Goal: Information Seeking & Learning: Find contact information

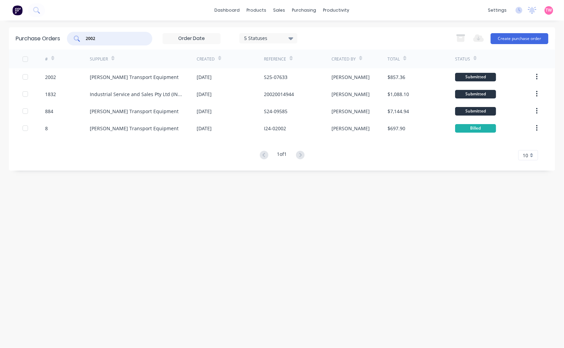
drag, startPoint x: 113, startPoint y: 42, endPoint x: 79, endPoint y: 35, distance: 34.8
click at [79, 35] on div "2002" at bounding box center [109, 39] width 85 height 14
paste input "1996"
type input "1996"
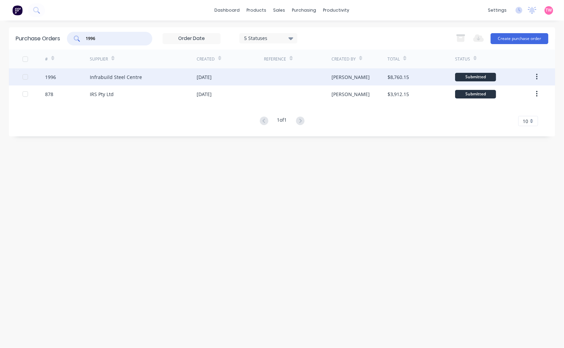
click at [61, 75] on div "1996" at bounding box center [67, 76] width 45 height 17
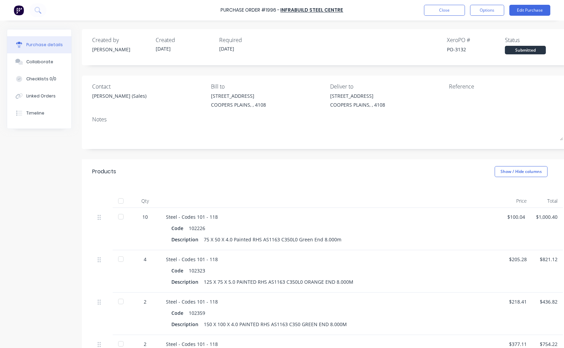
click at [459, 48] on div "PO-3132" at bounding box center [476, 49] width 58 height 7
copy div "3132"
click at [440, 7] on button "Close" at bounding box center [444, 10] width 41 height 11
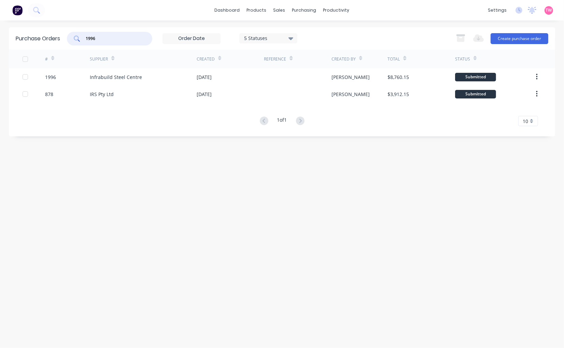
drag, startPoint x: 121, startPoint y: 36, endPoint x: 63, endPoint y: 36, distance: 58.1
click at [63, 36] on div "Purchase Orders 1996 5 Statuses 5 Statuses Export to Excel (XLSX) Create purcha…" at bounding box center [282, 38] width 546 height 22
paste input "2"
drag, startPoint x: 117, startPoint y: 39, endPoint x: 49, endPoint y: 39, distance: 67.6
click at [49, 39] on div "Purchase Orders 1996 5 Statuses 5 Statuses Export to Excel (XLSX) Create purcha…" at bounding box center [282, 38] width 546 height 22
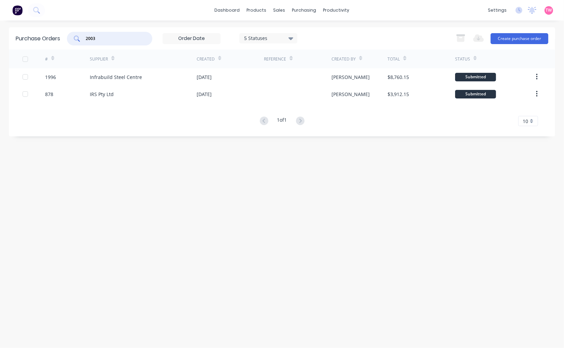
type input "2003"
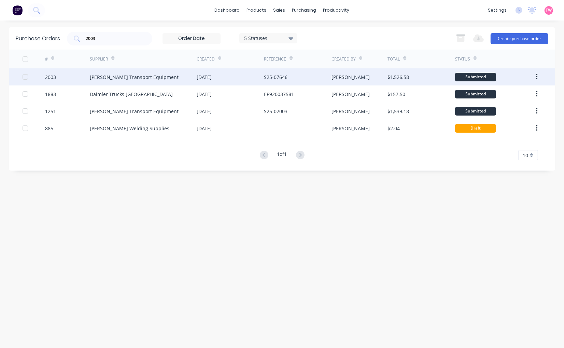
click at [66, 76] on div "2003" at bounding box center [67, 76] width 45 height 17
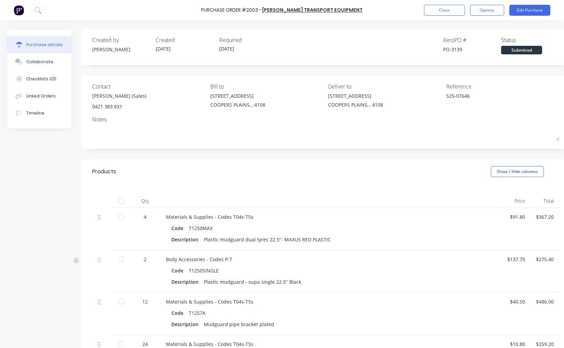
click at [458, 47] on div "PO-3139" at bounding box center [472, 49] width 58 height 7
copy div "3139"
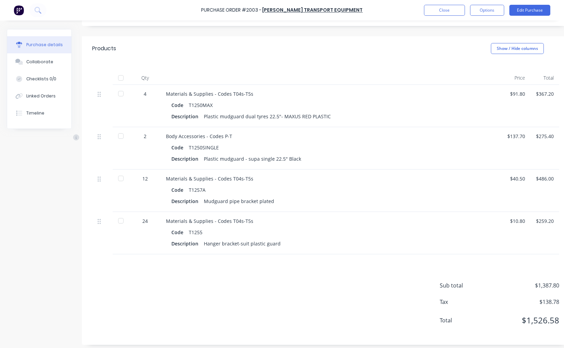
scroll to position [126, 0]
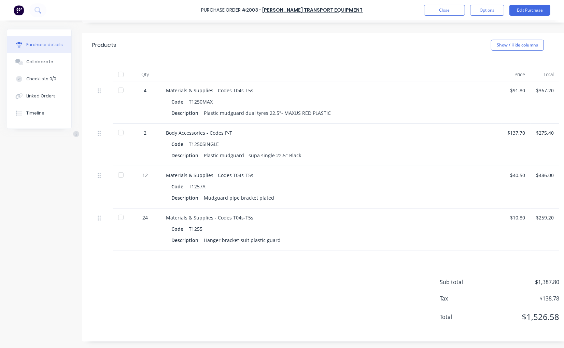
click at [121, 73] on div at bounding box center [121, 75] width 14 height 14
type textarea "x"
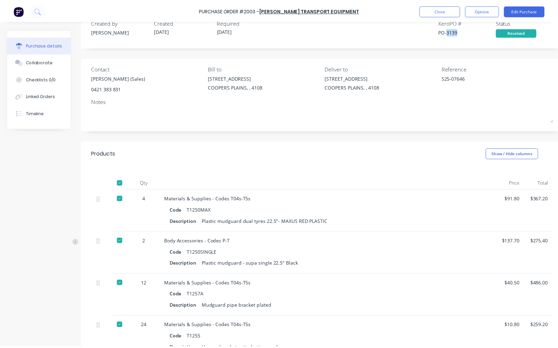
scroll to position [0, 0]
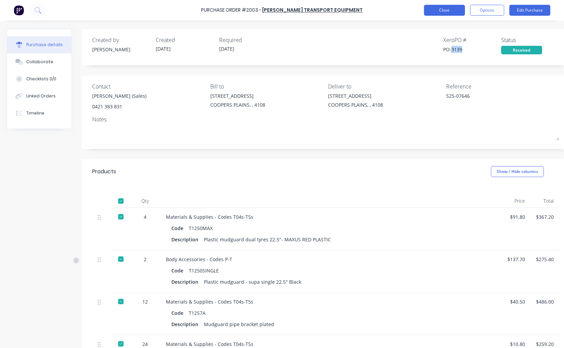
click at [455, 9] on button "Close" at bounding box center [444, 10] width 41 height 11
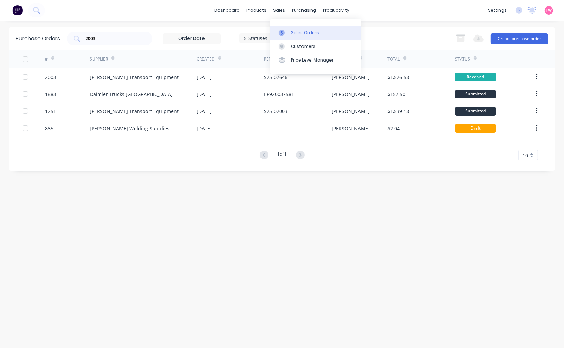
click at [297, 30] on div "Sales Orders" at bounding box center [305, 33] width 28 height 6
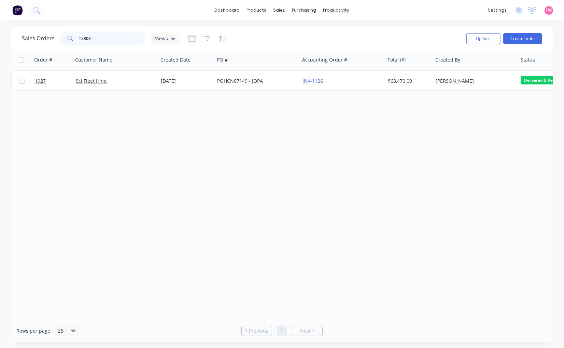
drag, startPoint x: 81, startPoint y: 37, endPoint x: 44, endPoint y: 37, distance: 37.2
click at [44, 37] on div "Sales Orders T5803 Views" at bounding box center [101, 39] width 158 height 14
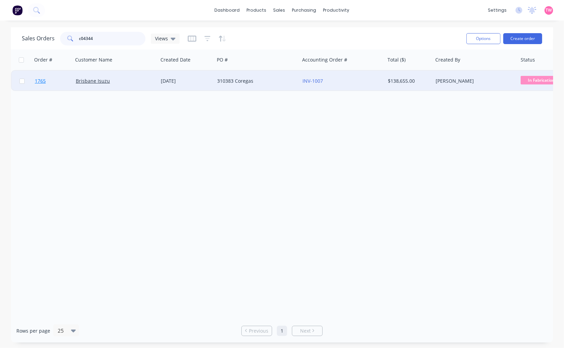
type input "c04344"
click at [65, 79] on link "1765" at bounding box center [55, 81] width 41 height 20
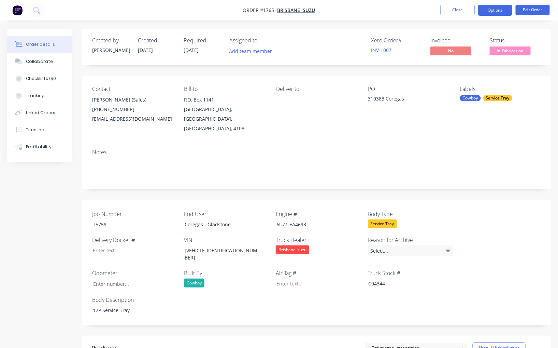
click at [499, 10] on button "Options" at bounding box center [496, 10] width 34 height 11
click at [289, 278] on div at bounding box center [313, 283] width 85 height 10
click at [494, 6] on button "Options" at bounding box center [496, 10] width 34 height 11
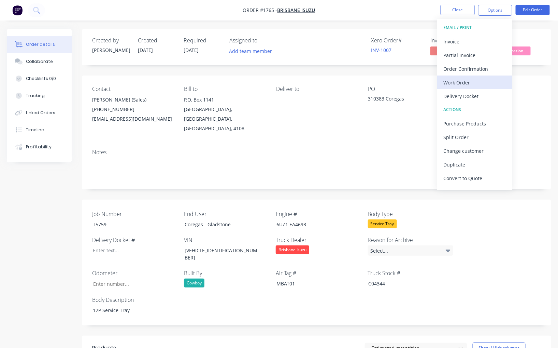
click at [465, 78] on div "Work Order" at bounding box center [475, 83] width 63 height 10
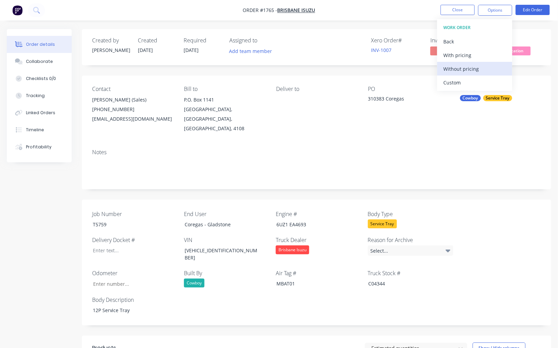
click at [461, 67] on div "Without pricing" at bounding box center [475, 69] width 63 height 10
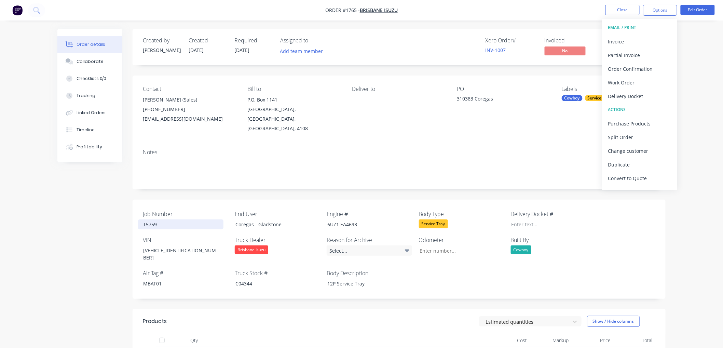
click at [153, 219] on div "T5759" at bounding box center [180, 224] width 85 height 10
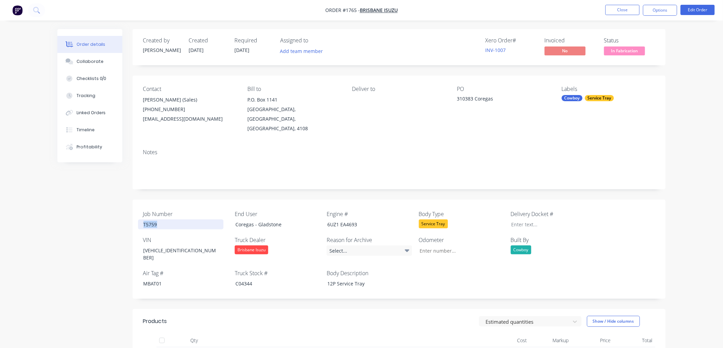
copy div "T5759"
click at [246, 278] on div "C04344" at bounding box center [272, 283] width 85 height 10
copy div "C04344"
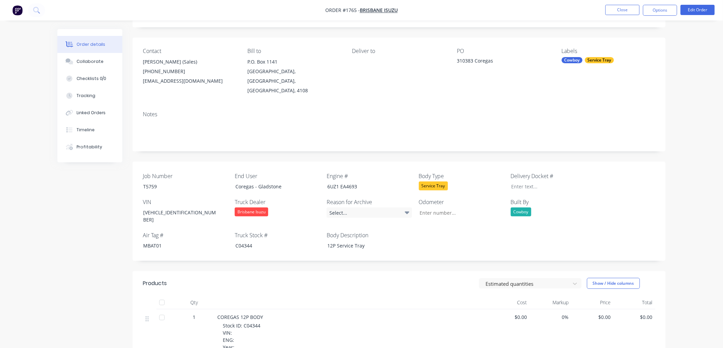
scroll to position [63, 0]
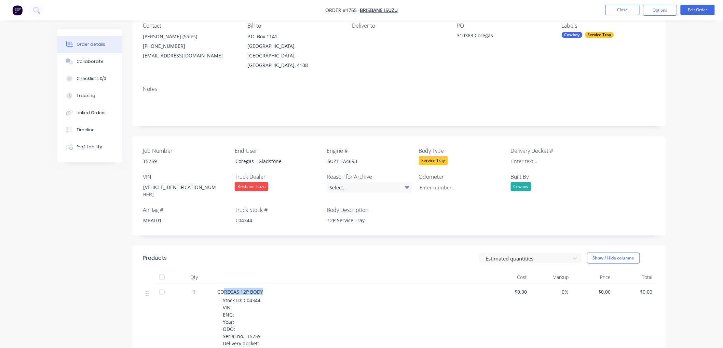
drag, startPoint x: 263, startPoint y: 275, endPoint x: 223, endPoint y: 274, distance: 40.3
click at [223, 288] on span "COREGAS 12P BODY" at bounding box center [240, 291] width 46 height 6
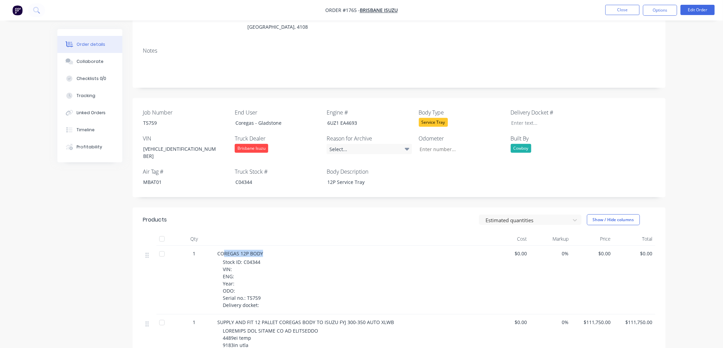
scroll to position [126, 0]
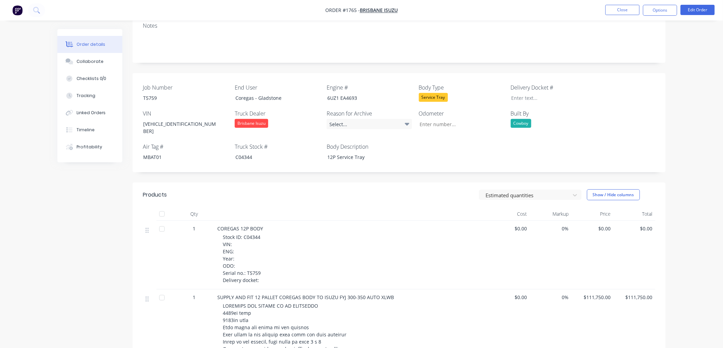
click at [219, 225] on span "COREGAS 12P BODY" at bounding box center [240, 228] width 46 height 6
drag, startPoint x: 239, startPoint y: 210, endPoint x: 262, endPoint y: 210, distance: 23.2
click at [262, 225] on span "COREGAS 12P BODY" at bounding box center [240, 228] width 46 height 6
copy span "12P BODY"
click at [143, 93] on div "T5759" at bounding box center [180, 98] width 85 height 10
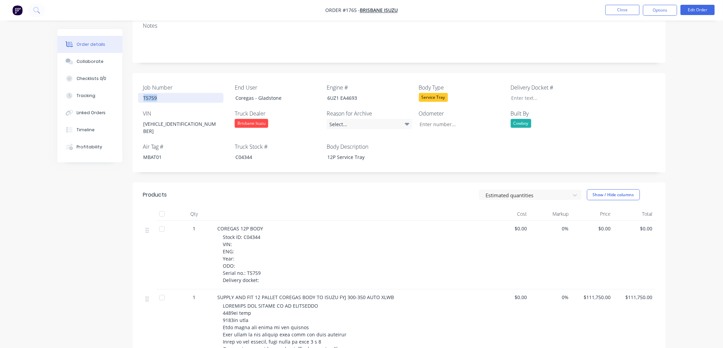
click at [143, 93] on div "T5759" at bounding box center [180, 98] width 85 height 10
copy div "T5759"
click at [252, 152] on div "C04344" at bounding box center [272, 157] width 85 height 10
click at [249, 152] on div "C04344" at bounding box center [272, 157] width 85 height 10
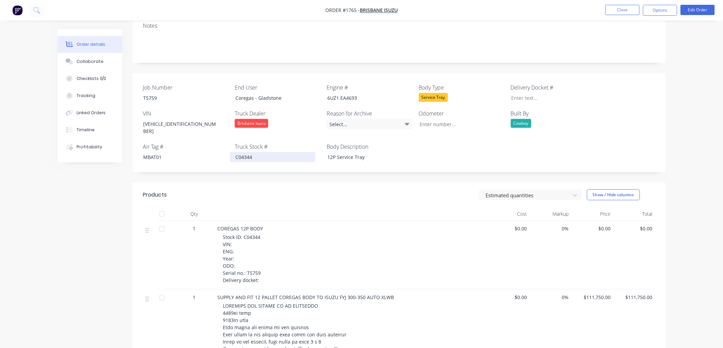
click at [249, 152] on div "C04344" at bounding box center [272, 157] width 85 height 10
copy div "C04344"
click at [271, 152] on div "C04344" at bounding box center [272, 157] width 85 height 10
click at [564, 11] on button "Close" at bounding box center [622, 10] width 34 height 10
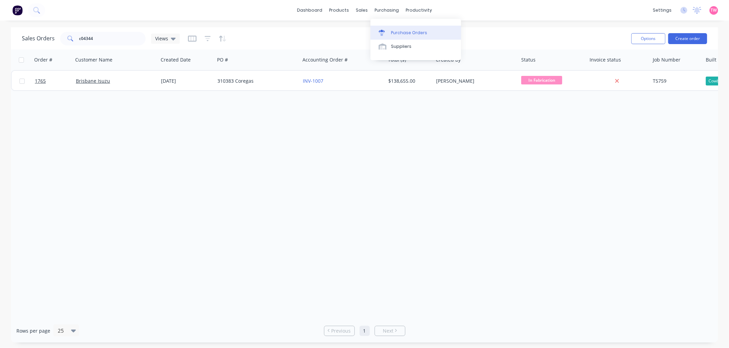
click at [409, 34] on div "Purchase Orders" at bounding box center [409, 33] width 36 height 6
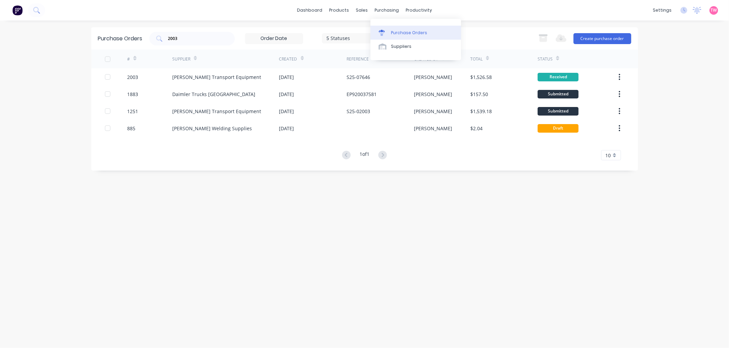
click at [402, 32] on div "Purchase Orders" at bounding box center [409, 33] width 36 height 6
click at [187, 37] on input "2003" at bounding box center [195, 38] width 57 height 7
type input "2"
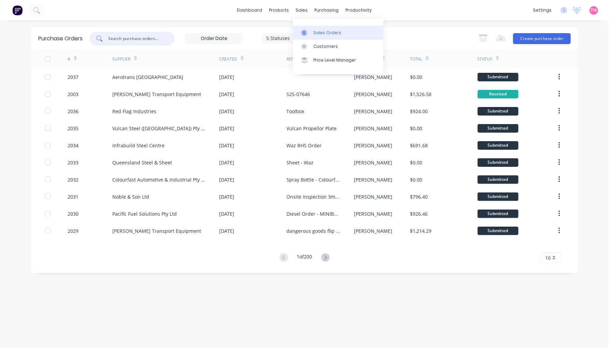
click at [325, 31] on div "Sales Orders" at bounding box center [328, 33] width 28 height 6
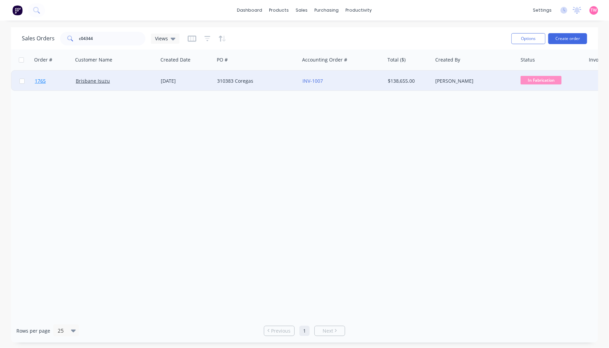
click at [67, 79] on link "1765" at bounding box center [55, 81] width 41 height 20
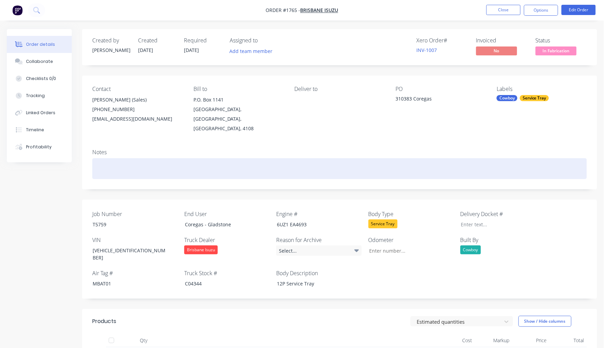
click at [183, 158] on div at bounding box center [339, 168] width 494 height 21
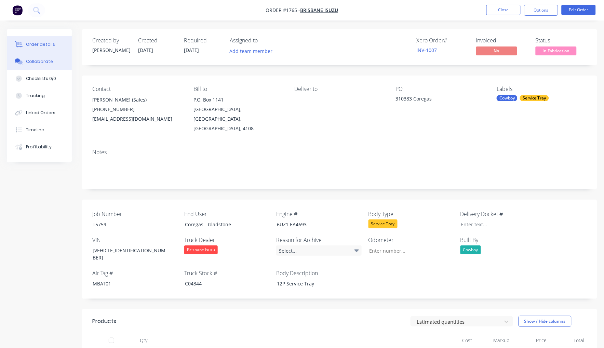
click at [45, 65] on button "Collaborate" at bounding box center [39, 61] width 65 height 17
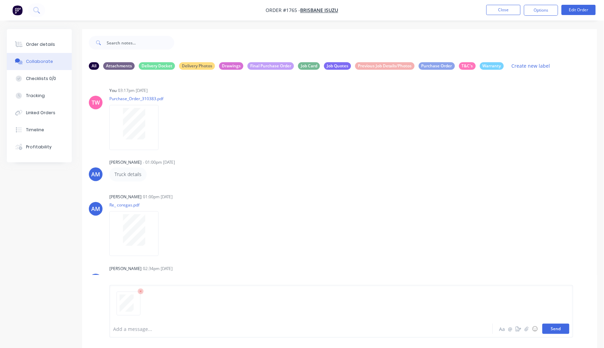
click at [556, 329] on button "Send" at bounding box center [555, 328] width 27 height 10
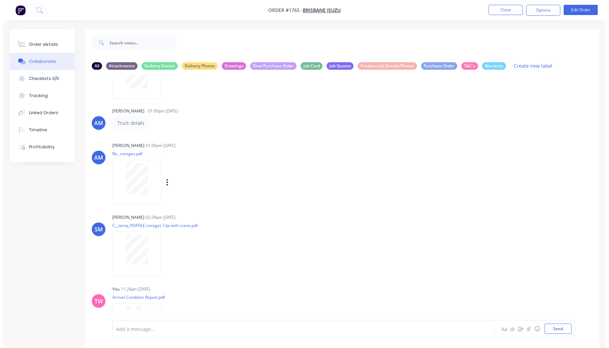
scroll to position [82, 0]
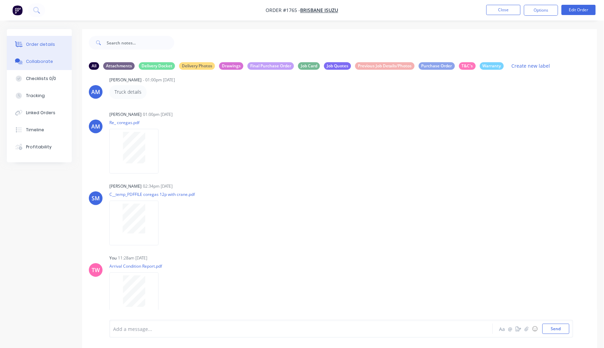
click at [46, 42] on div "Order details" at bounding box center [40, 44] width 29 height 6
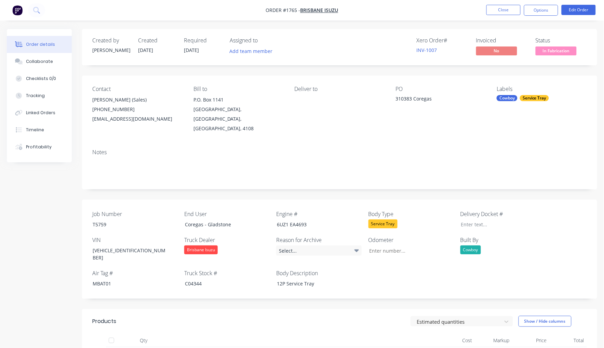
click at [494, 16] on nav "Order #1765 - [GEOGRAPHIC_DATA] Isuzu Close Options Edit Order" at bounding box center [302, 10] width 604 height 20
click at [495, 14] on button "Close" at bounding box center [503, 10] width 34 height 10
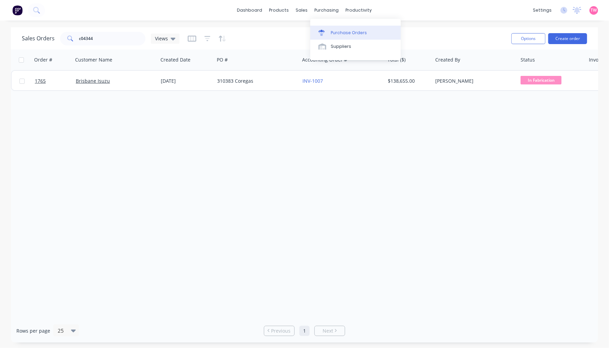
click at [341, 30] on div "Purchase Orders" at bounding box center [349, 33] width 36 height 6
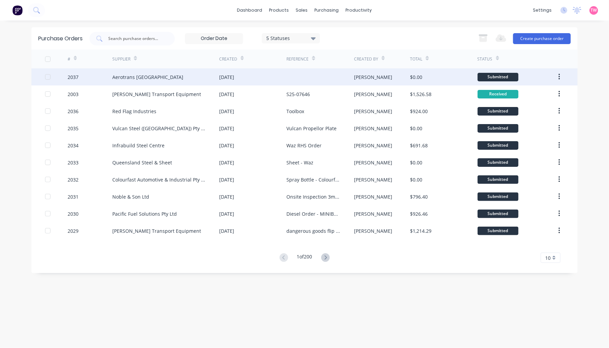
click at [162, 77] on div "Aerotrans [GEOGRAPHIC_DATA]" at bounding box center [165, 76] width 107 height 17
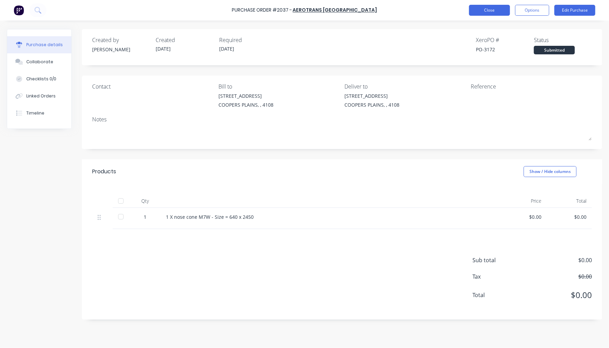
click at [486, 8] on button "Close" at bounding box center [489, 10] width 41 height 11
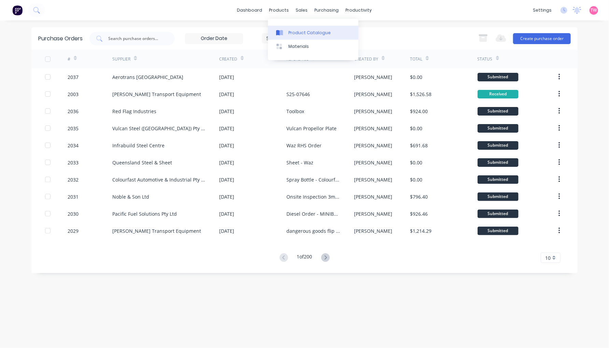
click at [291, 27] on link "Product Catalogue" at bounding box center [313, 33] width 91 height 14
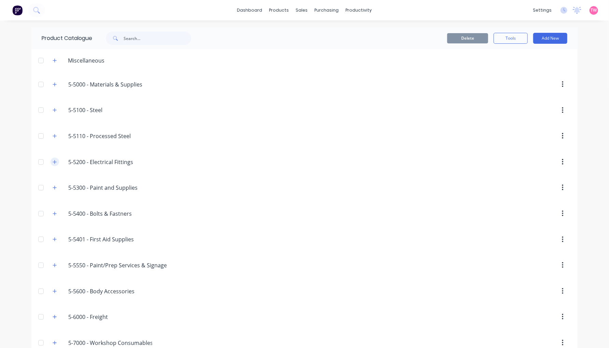
click at [53, 161] on icon "button" at bounding box center [55, 162] width 4 height 5
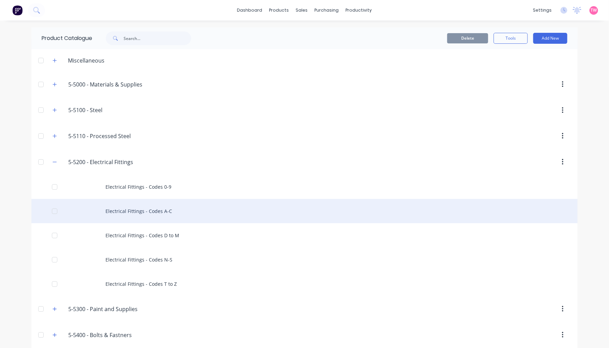
click at [138, 211] on div "Electrical Fittings - Codes A-C" at bounding box center [304, 211] width 546 height 24
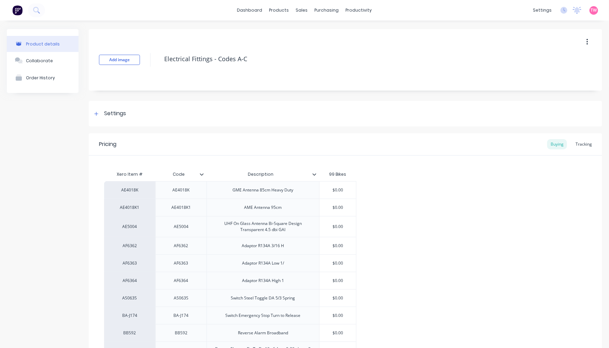
click at [50, 43] on div "Product details" at bounding box center [43, 43] width 34 height 5
click at [302, 30] on div "Product Catalogue" at bounding box center [307, 33] width 42 height 6
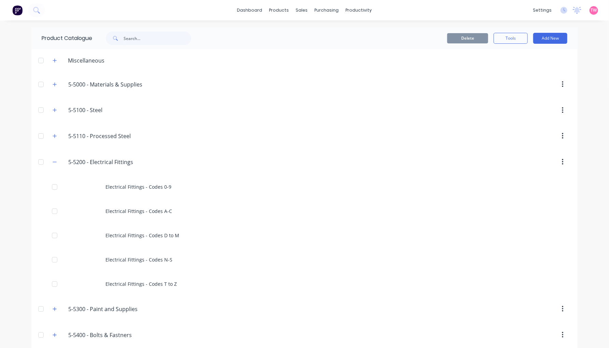
click at [38, 161] on div at bounding box center [41, 162] width 14 height 14
click at [53, 160] on icon "button" at bounding box center [55, 162] width 4 height 5
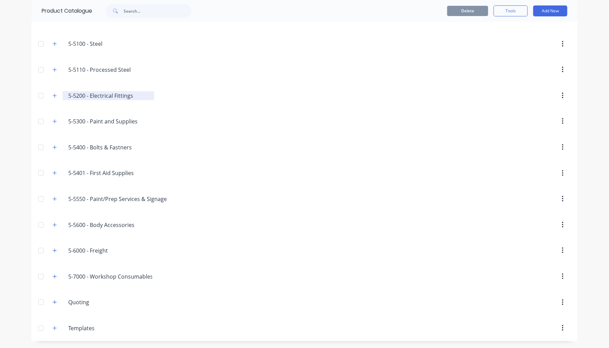
scroll to position [67, 0]
click at [53, 225] on icon "button" at bounding box center [55, 224] width 4 height 5
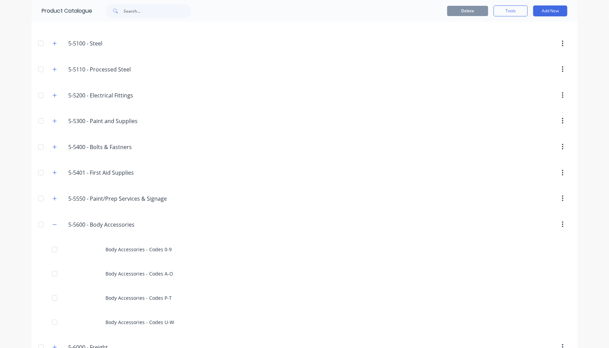
scroll to position [130, 0]
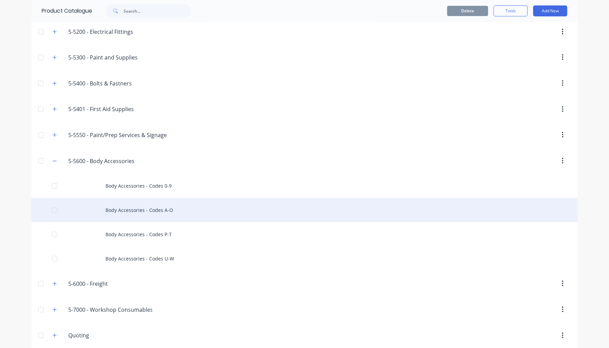
click at [134, 209] on div "Body Accessories - Codes A-O" at bounding box center [304, 210] width 546 height 24
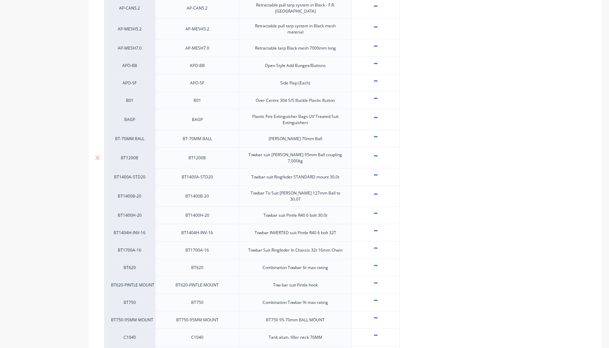
type textarea "x"
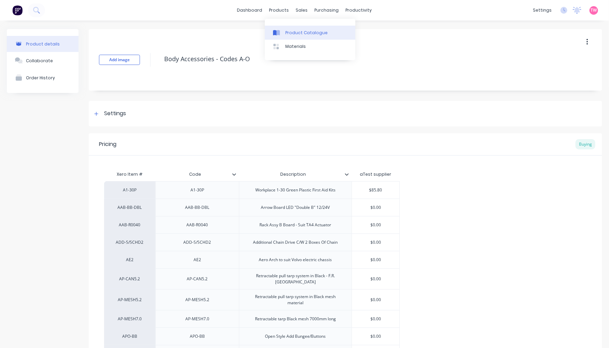
click at [292, 30] on div "Product Catalogue" at bounding box center [307, 33] width 42 height 6
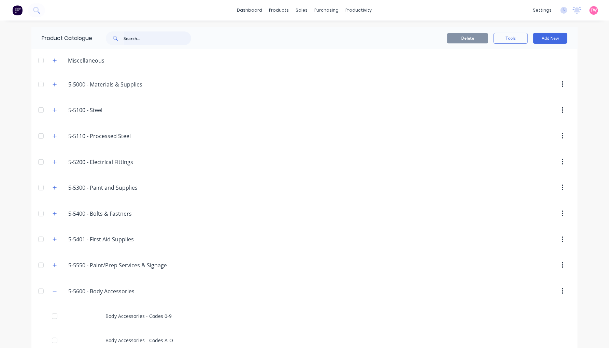
click at [159, 39] on input "text" at bounding box center [158, 38] width 68 height 14
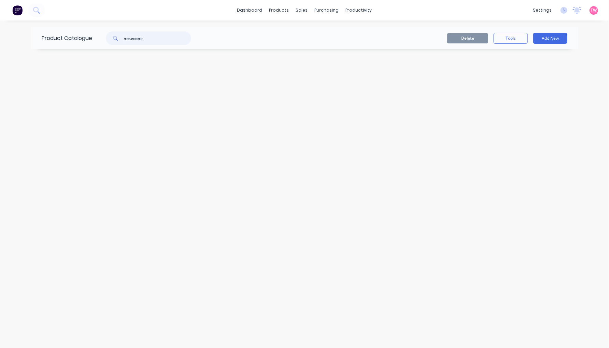
click at [134, 36] on input "nosecone" at bounding box center [158, 38] width 68 height 14
type input "nose cone"
drag, startPoint x: 151, startPoint y: 38, endPoint x: 123, endPoint y: 37, distance: 27.4
click at [123, 37] on div "nose cone" at bounding box center [148, 38] width 85 height 14
type input "r"
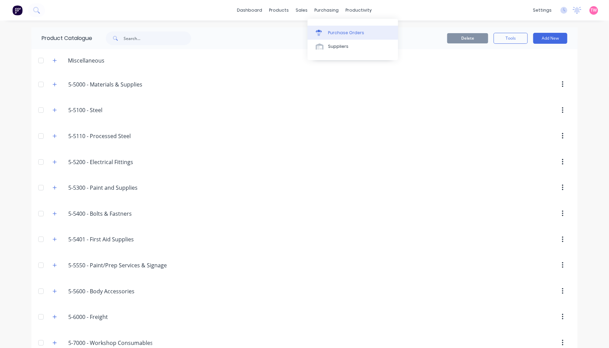
click at [331, 32] on div "Purchase Orders" at bounding box center [346, 33] width 36 height 6
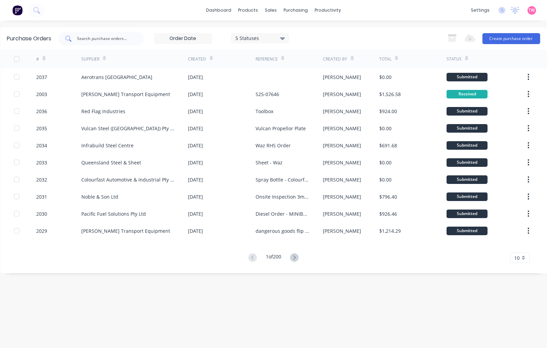
click at [93, 34] on div at bounding box center [100, 39] width 85 height 14
paste input "1967"
type input "1967"
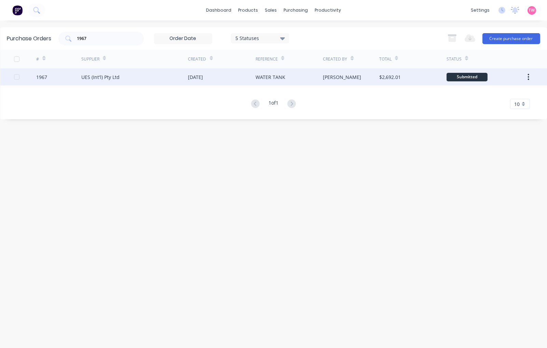
click at [62, 75] on div "1967" at bounding box center [58, 76] width 45 height 17
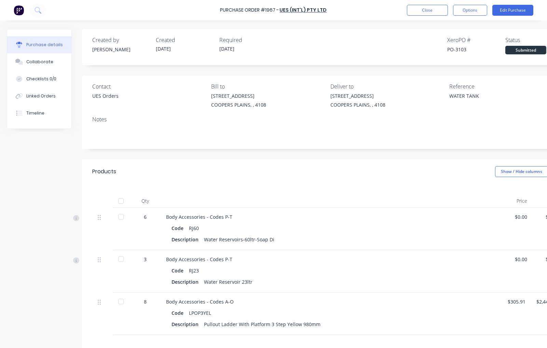
click at [459, 48] on div "PO-3103" at bounding box center [476, 49] width 58 height 7
copy div "3103"
click at [427, 11] on button "Close" at bounding box center [427, 10] width 41 height 11
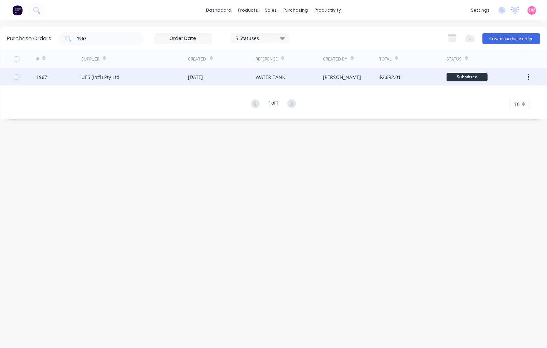
click at [140, 80] on div "UES (Int'l) Pty Ltd" at bounding box center [134, 76] width 107 height 17
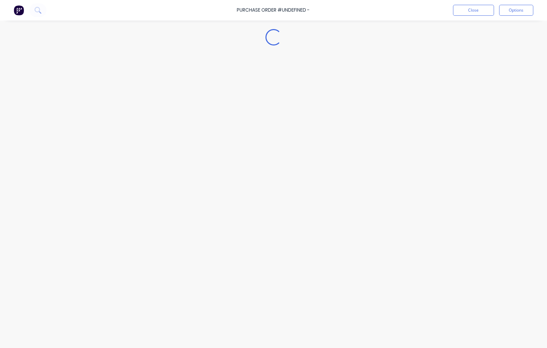
type textarea "x"
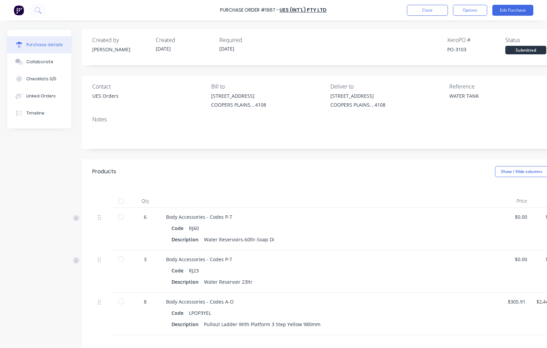
click at [194, 227] on div "RJ60" at bounding box center [194, 228] width 10 height 10
click at [192, 228] on div "RJ60" at bounding box center [194, 228] width 10 height 10
copy div "RJ60"
click at [436, 11] on button "Close" at bounding box center [427, 10] width 41 height 11
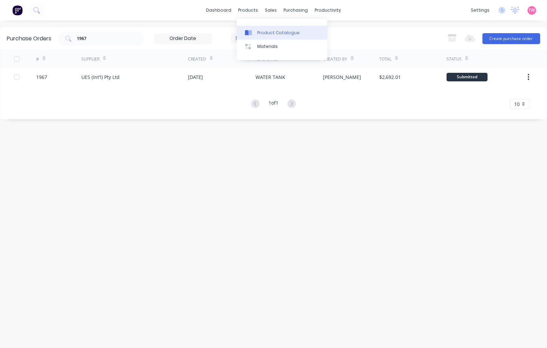
click at [290, 38] on link "Product Catalogue" at bounding box center [282, 33] width 91 height 14
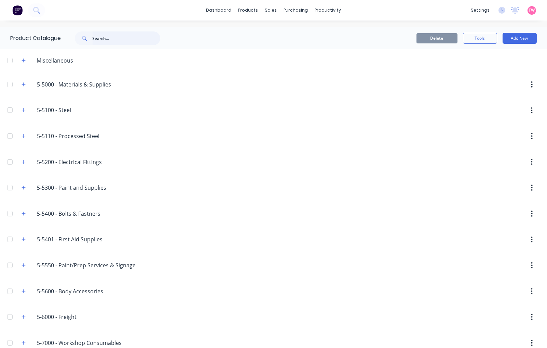
click at [124, 33] on input "text" at bounding box center [127, 38] width 68 height 14
paste input "RJ60"
type input "RJ60"
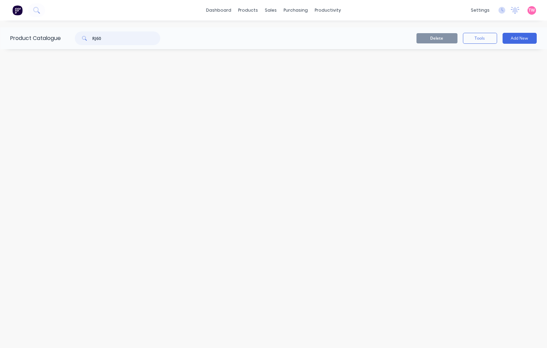
drag, startPoint x: 109, startPoint y: 38, endPoint x: 88, endPoint y: 34, distance: 21.1
click at [93, 34] on div "RJ60" at bounding box center [117, 38] width 85 height 14
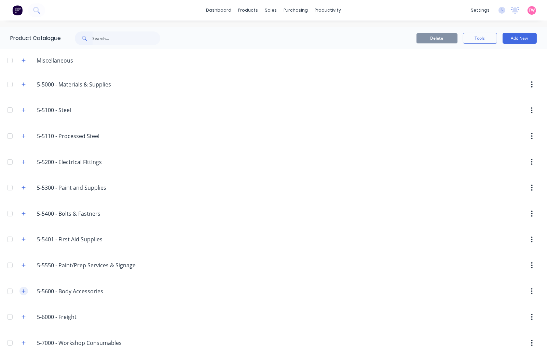
click at [23, 292] on icon "button" at bounding box center [24, 291] width 4 height 4
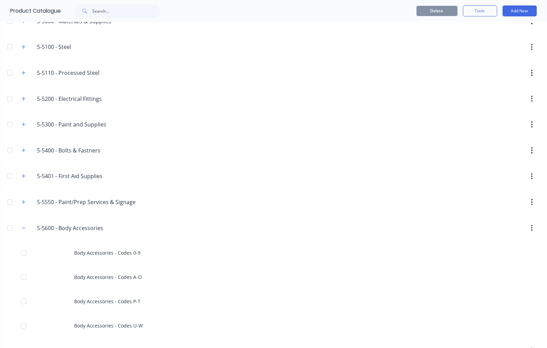
scroll to position [126, 0]
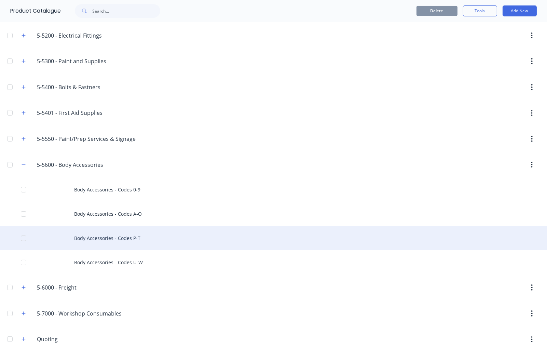
click at [113, 241] on div "Body Accessories - Codes P-T" at bounding box center [273, 238] width 546 height 24
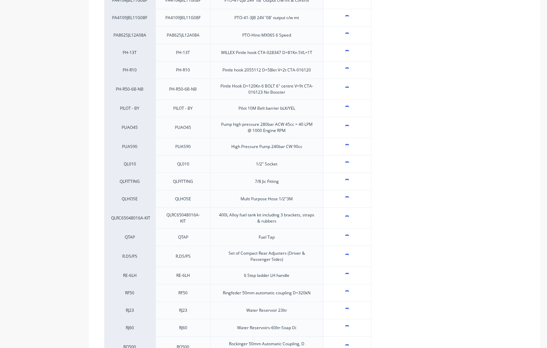
type textarea "x"
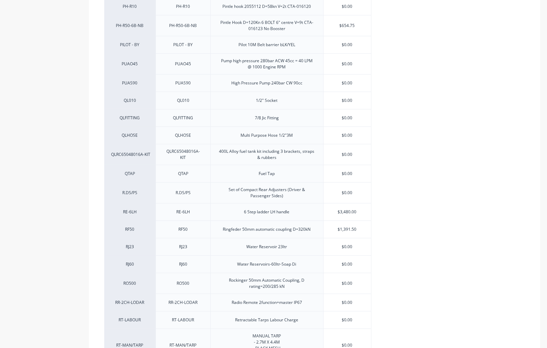
scroll to position [316, 0]
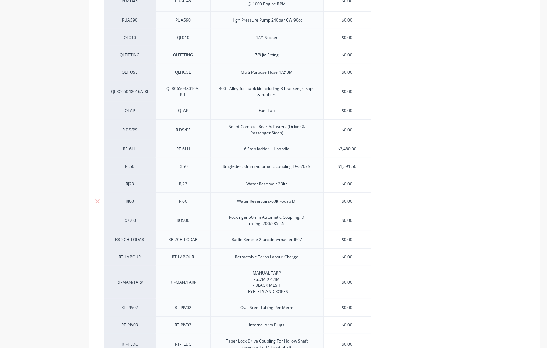
click at [131, 202] on div "RJ60" at bounding box center [130, 201] width 38 height 6
click at [131, 202] on input at bounding box center [130, 201] width 38 height 7
click at [192, 206] on div "RJ60" at bounding box center [182, 200] width 55 height 17
click at [188, 203] on div "RJ60" at bounding box center [183, 201] width 34 height 9
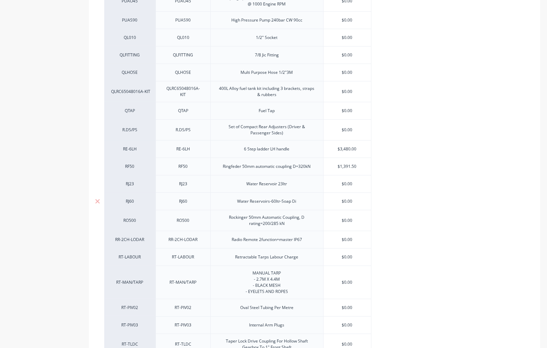
click at [188, 203] on div "RJ60" at bounding box center [183, 201] width 34 height 9
paste div
click at [128, 206] on div "RJ60" at bounding box center [129, 200] width 51 height 17
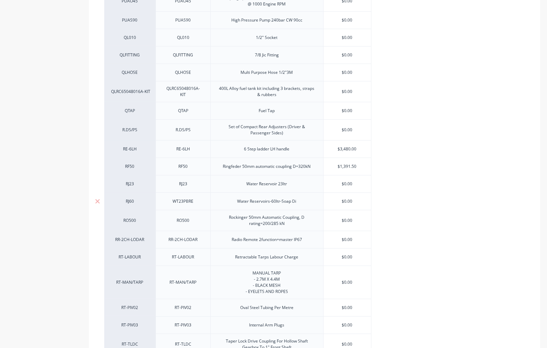
click at [128, 206] on div "RJ60" at bounding box center [129, 200] width 51 height 17
click at [130, 203] on div "RJ60" at bounding box center [130, 201] width 38 height 6
type textarea "x"
click at [130, 203] on div "RJ60" at bounding box center [130, 201] width 38 height 6
paste input "WT23PBRE"
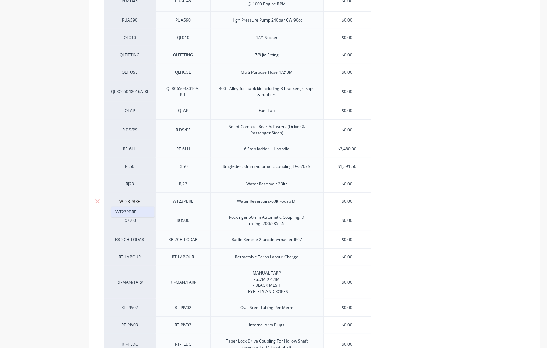
type input "WT23PBRE"
click at [134, 210] on button "WT23PBRE" at bounding box center [132, 212] width 43 height 10
type textarea "x"
click at [347, 204] on input "$0.00" at bounding box center [346, 201] width 47 height 6
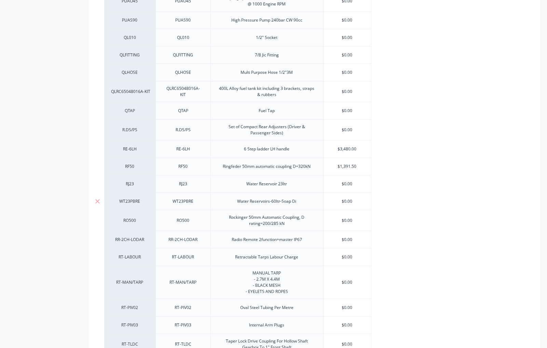
click at [349, 202] on input "$0.00" at bounding box center [346, 201] width 47 height 6
type input "$1"
type textarea "x"
type input "$10"
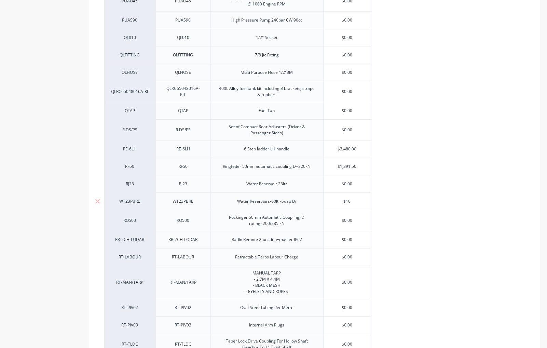
type textarea "x"
type input "$105"
type textarea "x"
type input "$105.6"
type textarea "x"
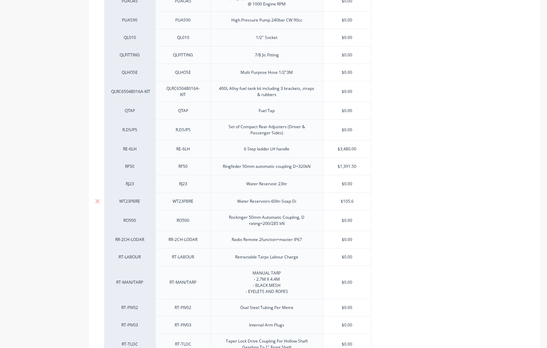
type input "$105.68"
type textarea "x"
type input "$105.68"
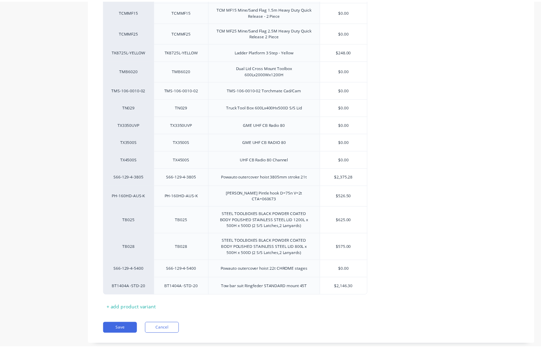
scroll to position [1369, 0]
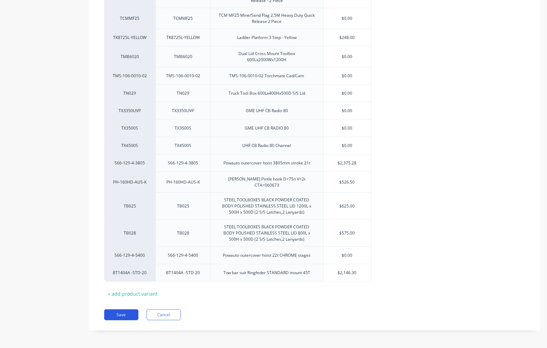
click at [119, 312] on button "Save" at bounding box center [121, 314] width 34 height 11
type textarea "x"
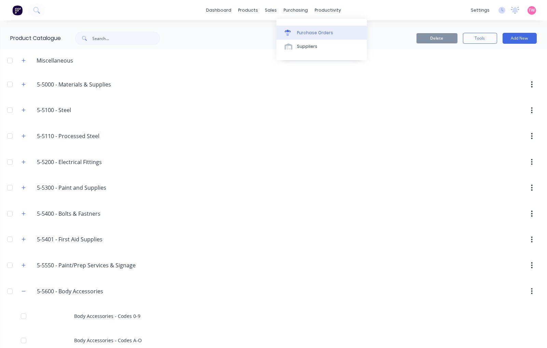
click at [319, 30] on div "Purchase Orders" at bounding box center [315, 33] width 36 height 6
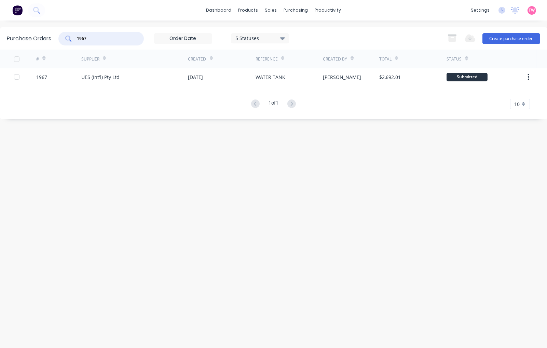
drag, startPoint x: 115, startPoint y: 35, endPoint x: 62, endPoint y: 36, distance: 53.3
click at [62, 36] on div "1967" at bounding box center [100, 39] width 85 height 14
paste input "98"
type input "1998"
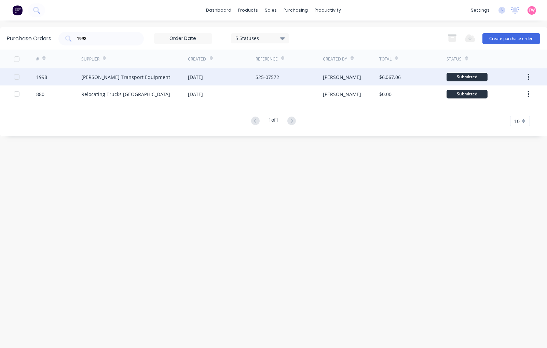
click at [59, 77] on div "1998" at bounding box center [58, 76] width 45 height 17
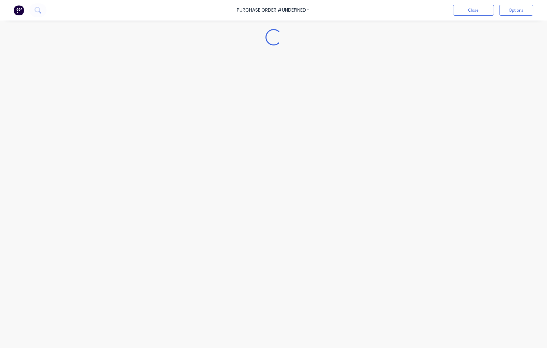
type textarea "x"
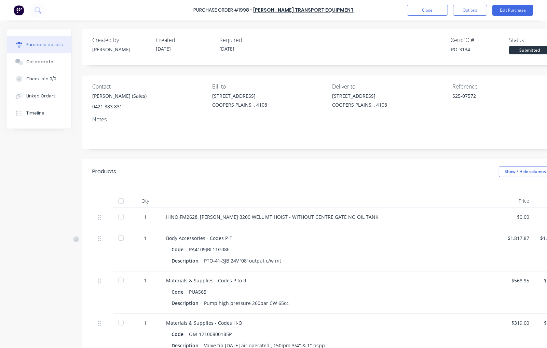
click at [464, 48] on div "PO-3134" at bounding box center [480, 49] width 58 height 7
copy div "3134"
click at [417, 9] on button "Close" at bounding box center [427, 10] width 41 height 11
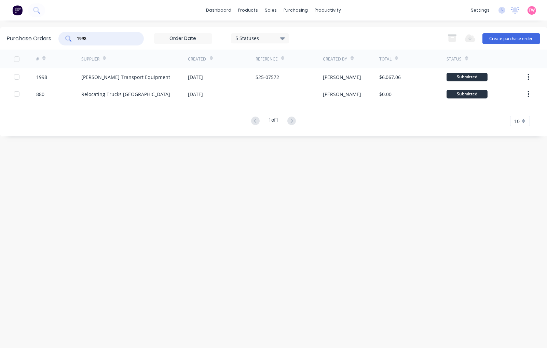
drag, startPoint x: 98, startPoint y: 35, endPoint x: 74, endPoint y: 36, distance: 23.9
click at [74, 36] on div "1998" at bounding box center [100, 39] width 85 height 14
paste input "44"
type input "1944"
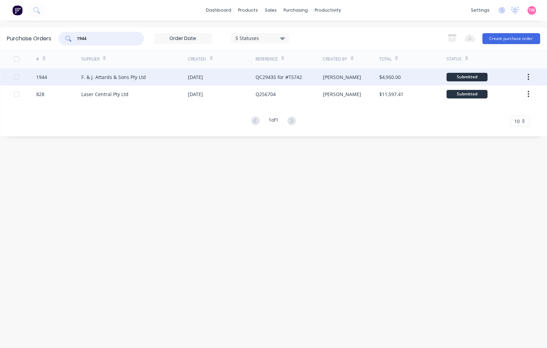
click at [66, 77] on div "1944" at bounding box center [58, 76] width 45 height 17
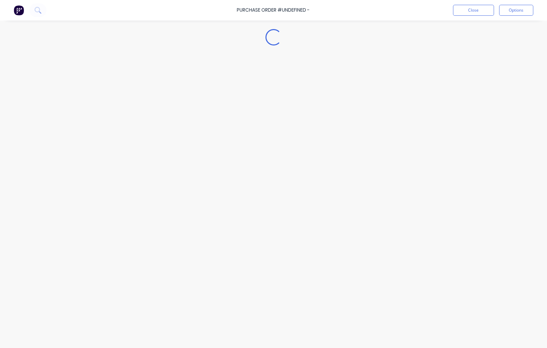
type textarea "x"
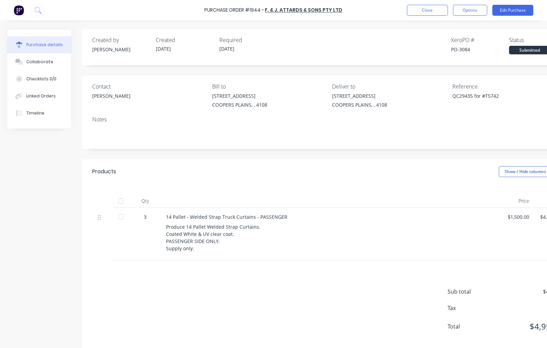
click at [464, 47] on div "PO-3084" at bounding box center [480, 49] width 58 height 7
click at [433, 11] on button "Close" at bounding box center [427, 10] width 41 height 11
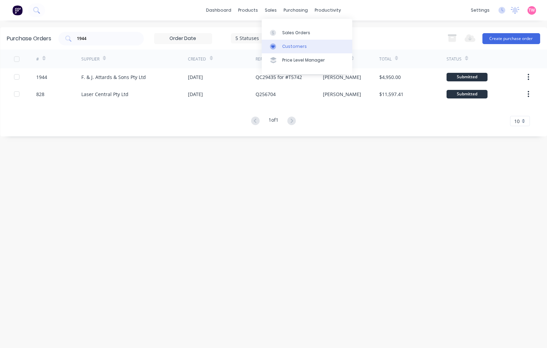
click at [301, 46] on div "Customers" at bounding box center [294, 46] width 25 height 6
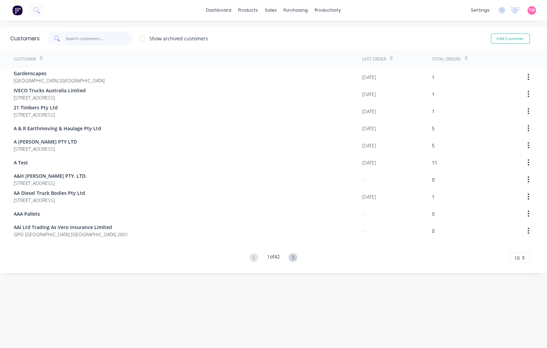
click at [94, 39] on input "text" at bounding box center [99, 39] width 67 height 14
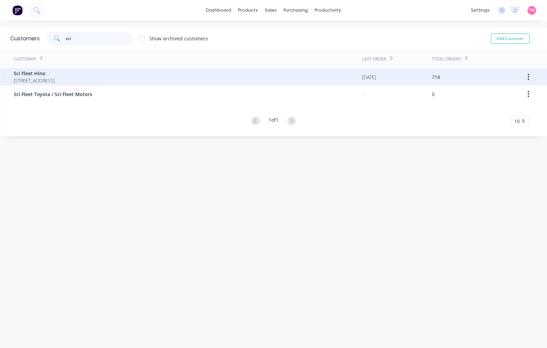
type input "sci"
click at [55, 75] on span "Sci Fleet Hino" at bounding box center [34, 73] width 41 height 7
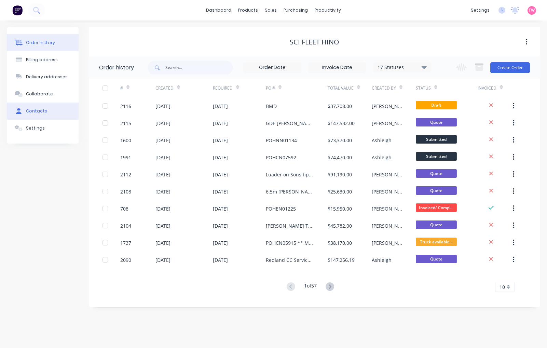
click at [43, 112] on div "Contacts" at bounding box center [36, 111] width 21 height 6
select select "AU"
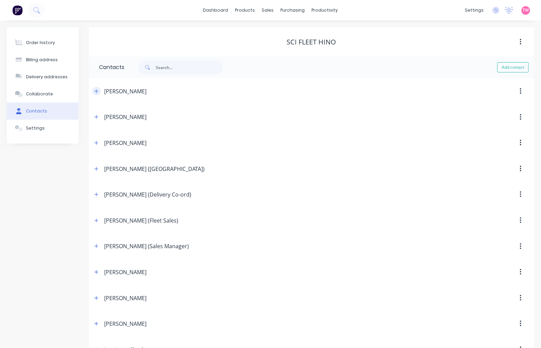
click at [94, 89] on icon "button" at bounding box center [96, 91] width 4 height 5
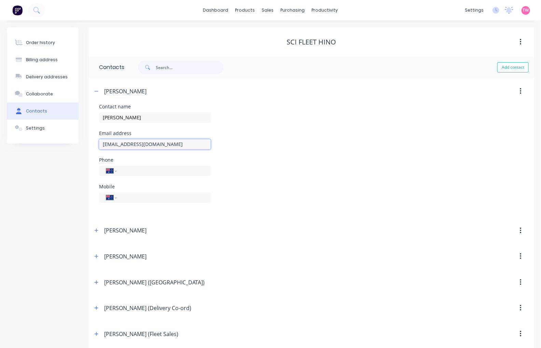
drag, startPoint x: 181, startPoint y: 144, endPoint x: 88, endPoint y: 141, distance: 93.3
click at [88, 141] on div "Order history Billing address Delivery addresses Collaborate Contacts Settings …" at bounding box center [270, 328] width 527 height 603
click at [97, 89] on icon "button" at bounding box center [96, 91] width 4 height 5
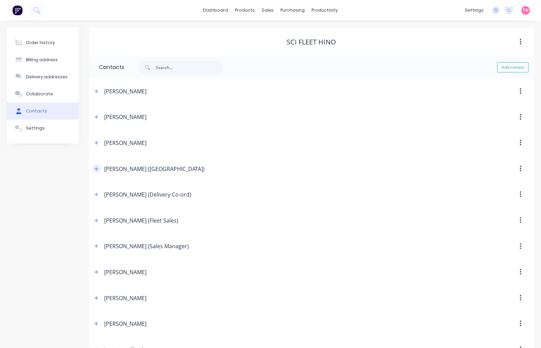
click at [94, 167] on icon "button" at bounding box center [96, 168] width 4 height 5
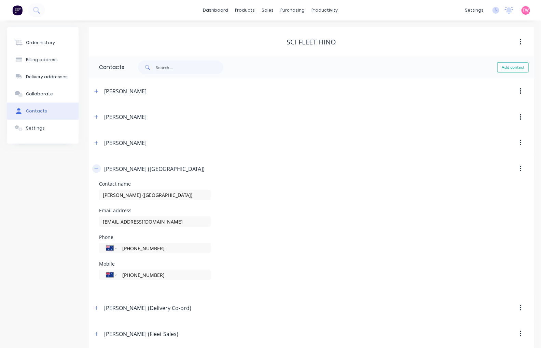
click at [98, 166] on icon "button" at bounding box center [96, 168] width 4 height 5
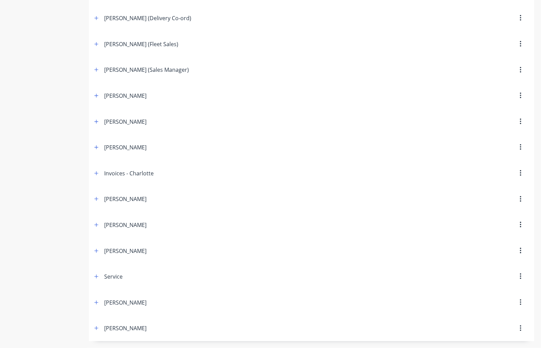
scroll to position [177, 0]
click at [97, 145] on icon "button" at bounding box center [96, 147] width 4 height 5
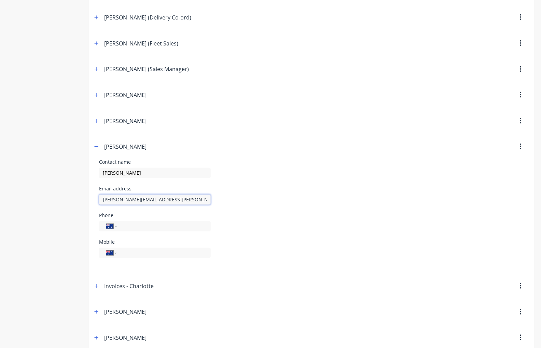
drag, startPoint x: 183, startPoint y: 200, endPoint x: 94, endPoint y: 196, distance: 89.6
click at [94, 196] on div "Contact name [PERSON_NAME] Email address [PERSON_NAME][EMAIL_ADDRESS][PERSON_NA…" at bounding box center [311, 216] width 445 height 113
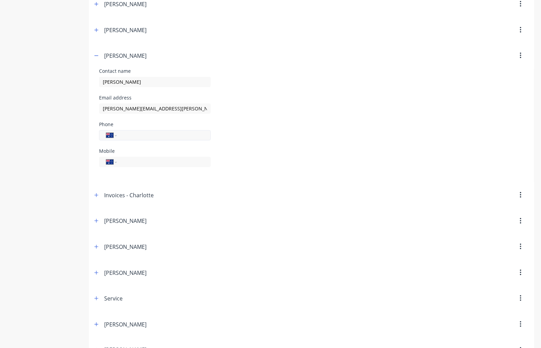
scroll to position [291, 0]
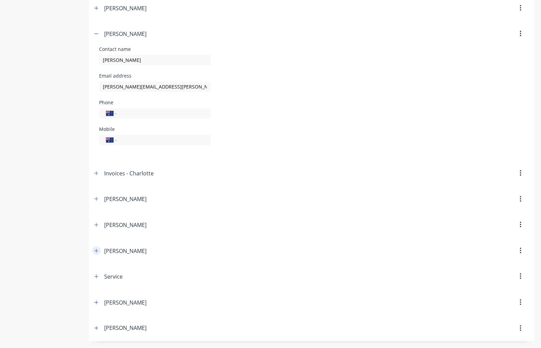
click at [98, 247] on button "button" at bounding box center [96, 250] width 9 height 9
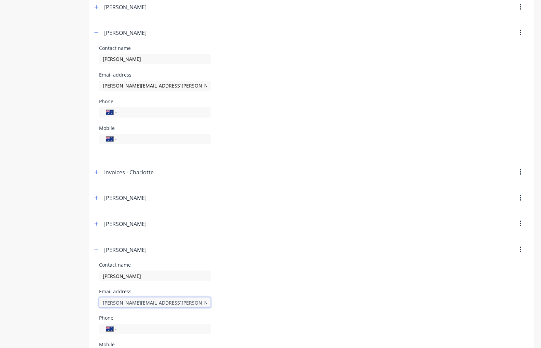
drag, startPoint x: 193, startPoint y: 304, endPoint x: 88, endPoint y: 295, distance: 105.3
click at [88, 295] on div "Order history Billing address Delivery addresses Collaborate Contacts Settings …" at bounding box center [270, 95] width 527 height 717
click at [96, 250] on icon "button" at bounding box center [97, 249] width 4 height 0
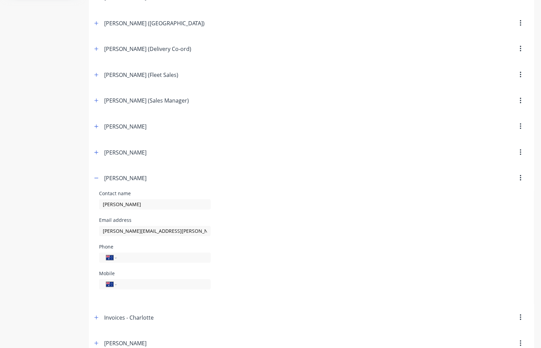
scroll to position [164, 0]
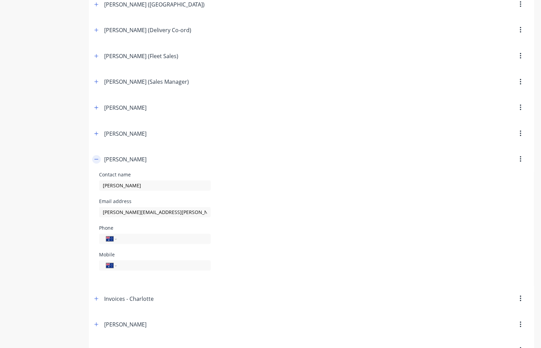
click at [96, 159] on icon "button" at bounding box center [96, 159] width 4 height 5
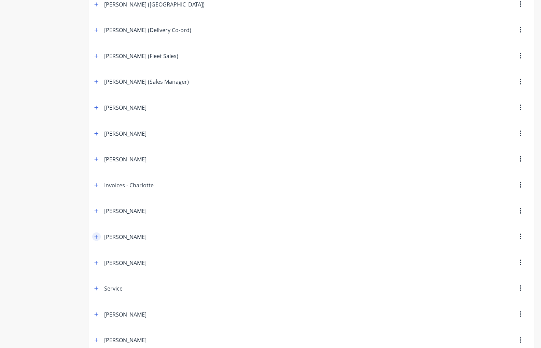
click at [96, 237] on icon "button" at bounding box center [96, 236] width 4 height 5
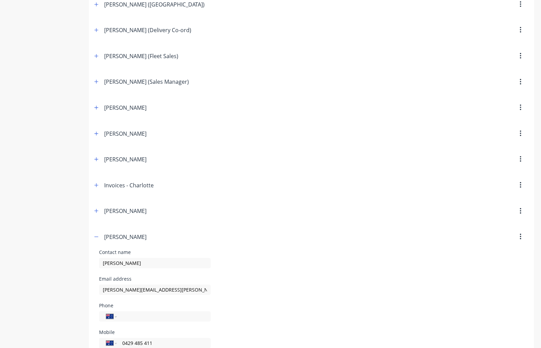
scroll to position [291, 0]
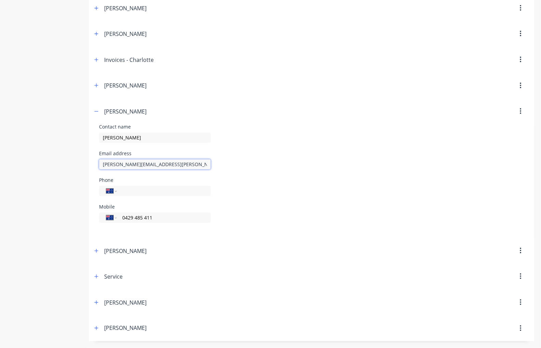
drag, startPoint x: 186, startPoint y: 164, endPoint x: 96, endPoint y: 164, distance: 90.5
click at [96, 164] on div "Contact name [PERSON_NAME] Email address [PERSON_NAME][EMAIL_ADDRESS][PERSON_NA…" at bounding box center [311, 180] width 445 height 113
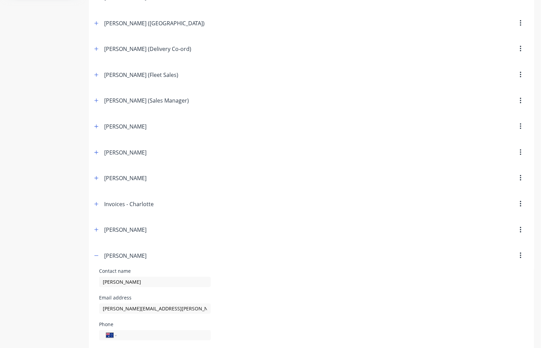
scroll to position [164, 0]
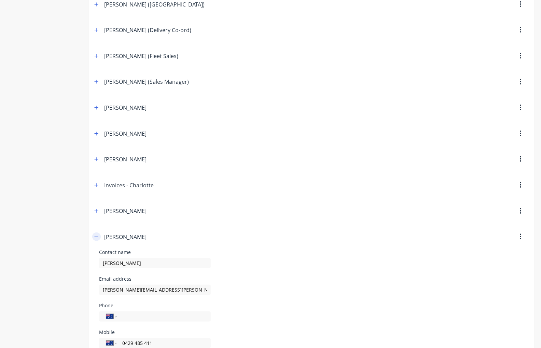
click at [94, 236] on icon "button" at bounding box center [96, 236] width 4 height 5
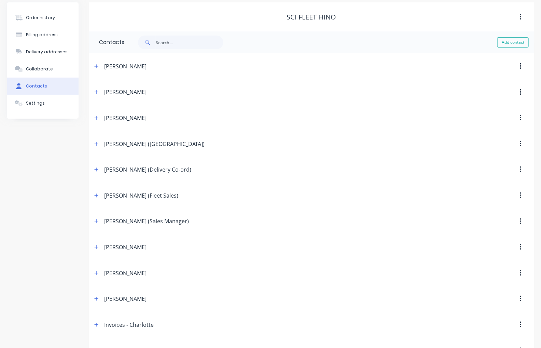
scroll to position [0, 0]
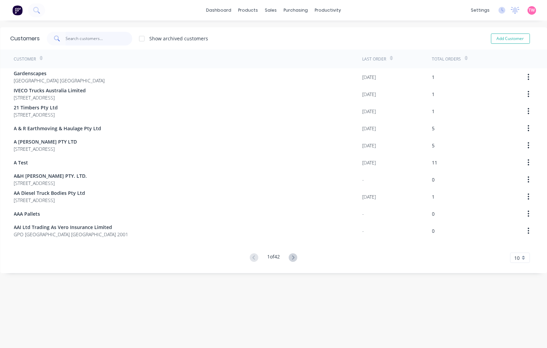
click at [92, 43] on input "text" at bounding box center [99, 39] width 67 height 14
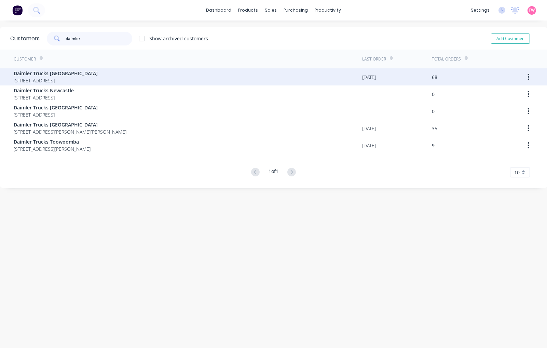
type input "daimler"
click at [68, 79] on span "[STREET_ADDRESS]" at bounding box center [56, 80] width 84 height 7
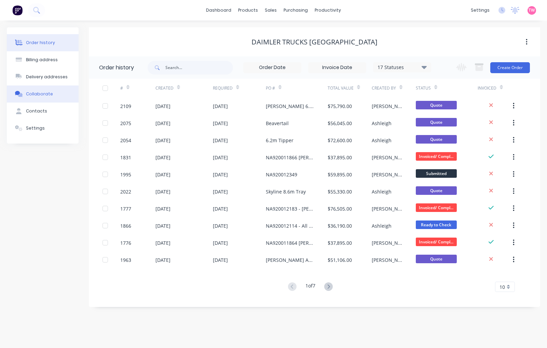
click at [41, 101] on button "Collaborate" at bounding box center [43, 93] width 72 height 17
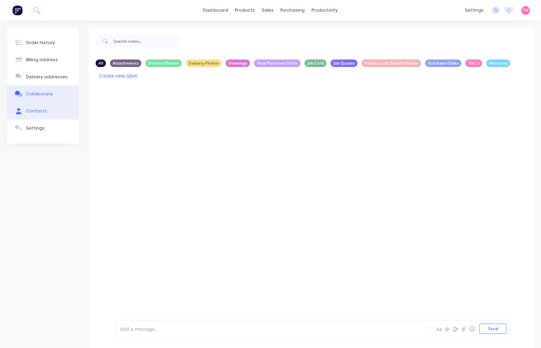
click at [41, 111] on div "Contacts" at bounding box center [36, 111] width 21 height 6
select select "AU"
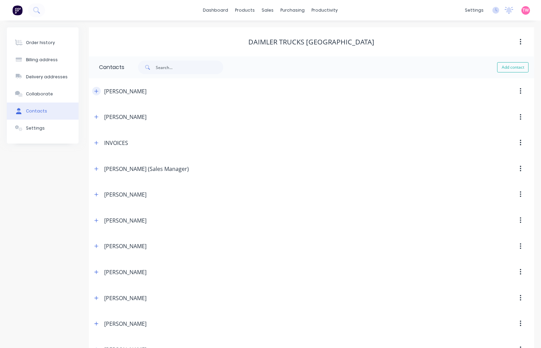
click at [96, 89] on icon "button" at bounding box center [96, 91] width 4 height 5
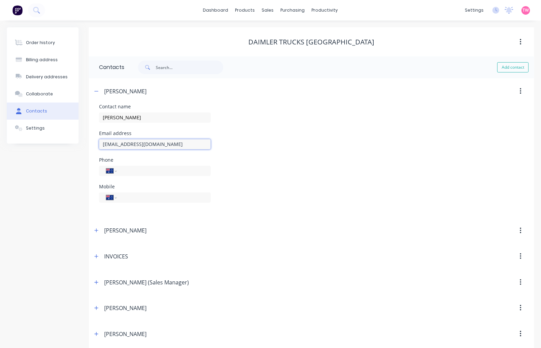
drag, startPoint x: 175, startPoint y: 144, endPoint x: 93, endPoint y: 144, distance: 81.6
click at [93, 144] on div "Contact name [PERSON_NAME] Email address [EMAIL_ADDRESS][DOMAIN_NAME] Phone Int…" at bounding box center [311, 160] width 445 height 113
click at [97, 91] on icon "button" at bounding box center [96, 91] width 4 height 5
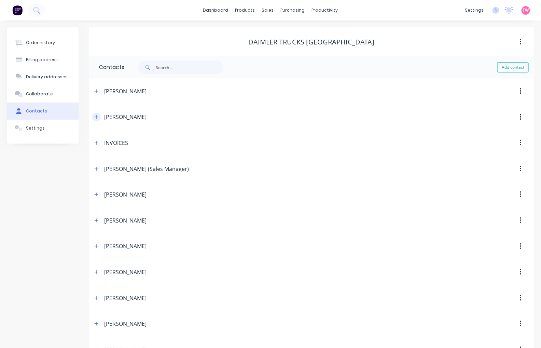
click at [97, 116] on icon "button" at bounding box center [96, 116] width 4 height 5
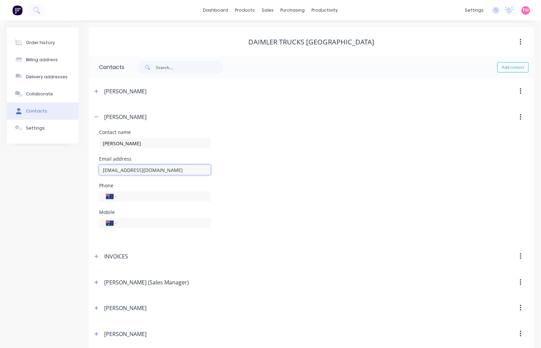
drag, startPoint x: 175, startPoint y: 172, endPoint x: 99, endPoint y: 169, distance: 75.5
click at [99, 169] on input "[EMAIL_ADDRESS][DOMAIN_NAME]" at bounding box center [155, 170] width 112 height 10
click at [97, 116] on icon "button" at bounding box center [96, 116] width 4 height 5
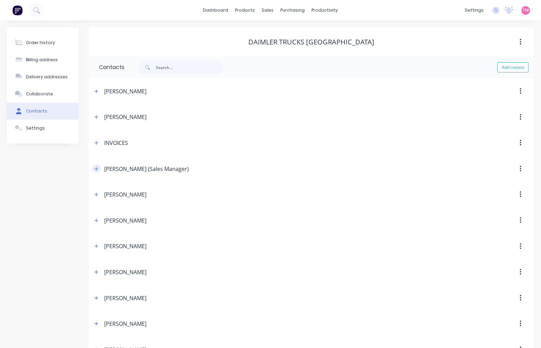
click at [96, 166] on icon "button" at bounding box center [96, 168] width 4 height 5
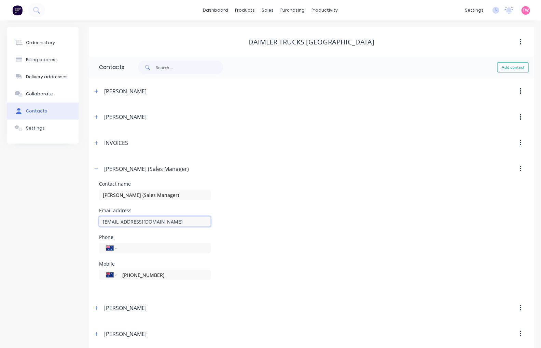
drag, startPoint x: 169, startPoint y: 222, endPoint x: 98, endPoint y: 219, distance: 71.1
click at [98, 219] on div "Contact name [PERSON_NAME] (Sales Manager) Email address [EMAIL_ADDRESS][DOMAIN…" at bounding box center [311, 237] width 445 height 113
click at [97, 169] on icon "button" at bounding box center [96, 168] width 4 height 5
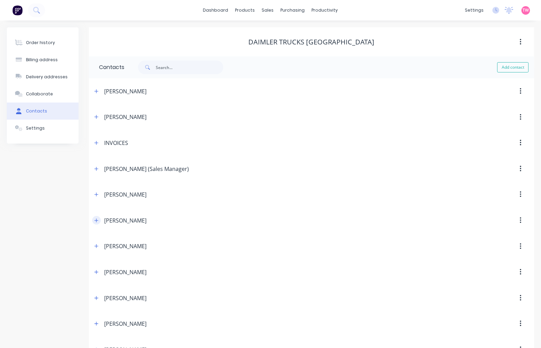
click at [97, 222] on icon "button" at bounding box center [96, 220] width 4 height 5
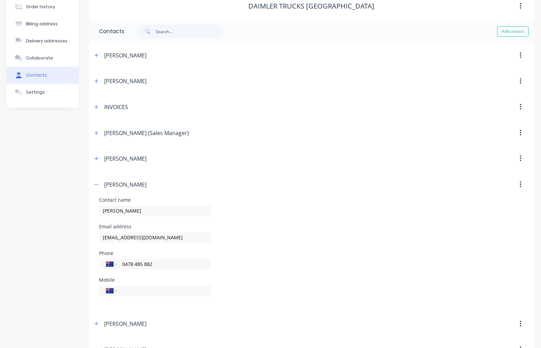
scroll to position [63, 0]
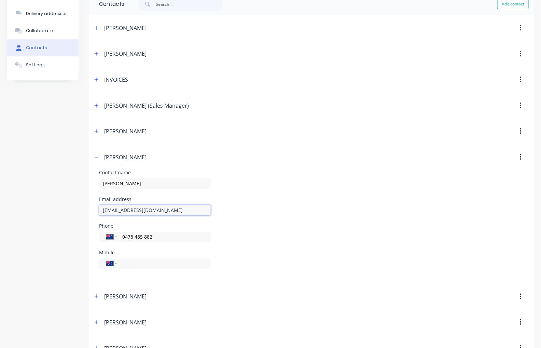
drag, startPoint x: 155, startPoint y: 208, endPoint x: 88, endPoint y: 207, distance: 67.3
click at [88, 207] on div "Order history Billing address Delivery addresses Collaborate Contacts Settings …" at bounding box center [270, 214] width 527 height 500
click at [96, 158] on icon "button" at bounding box center [96, 157] width 4 height 5
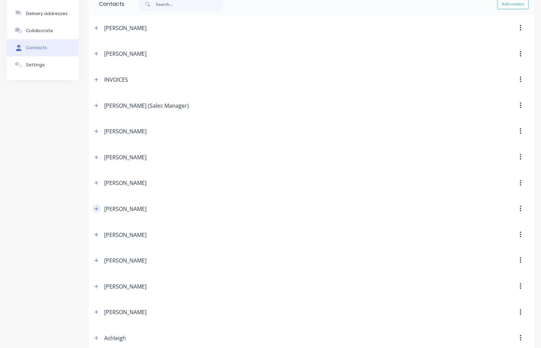
click at [97, 209] on icon "button" at bounding box center [97, 209] width 4 height 4
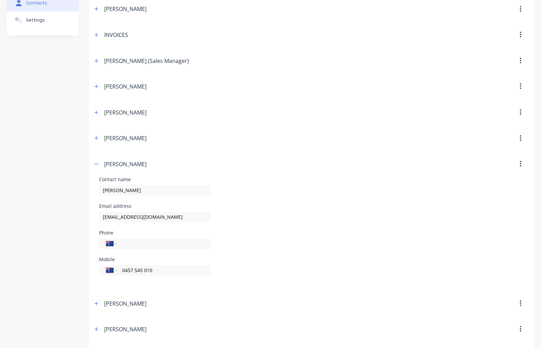
scroll to position [126, 0]
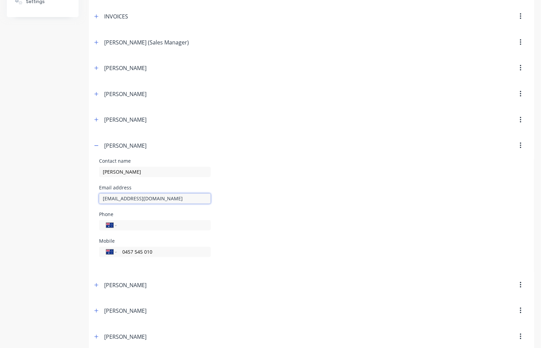
drag, startPoint x: 166, startPoint y: 197, endPoint x: 86, endPoint y: 200, distance: 80.3
click at [86, 200] on div "Order history Billing address Delivery addresses Collaborate Contacts Settings …" at bounding box center [270, 151] width 527 height 500
click at [96, 147] on icon "button" at bounding box center [96, 145] width 4 height 5
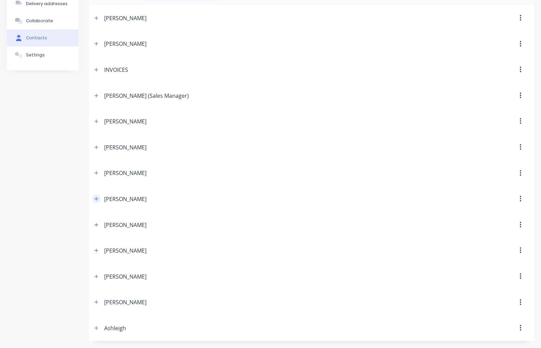
scroll to position [73, 0]
click at [98, 275] on icon "button" at bounding box center [96, 276] width 4 height 5
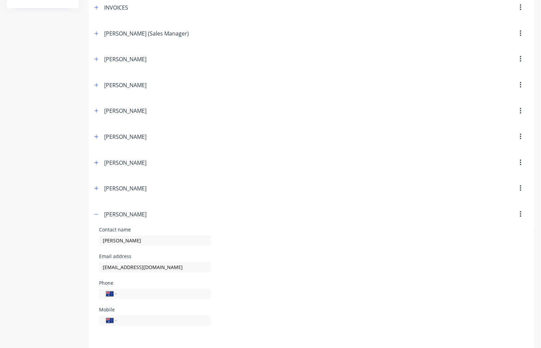
scroll to position [137, 0]
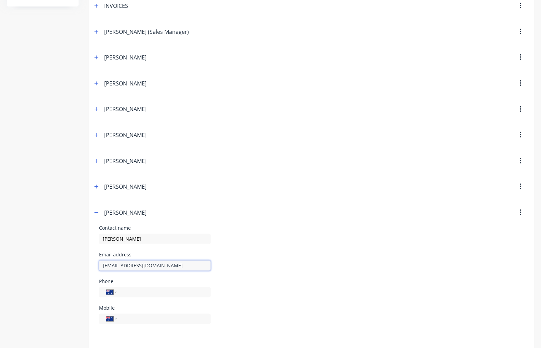
drag, startPoint x: 167, startPoint y: 265, endPoint x: 97, endPoint y: 265, distance: 70.4
click at [97, 265] on div "Contact name [PERSON_NAME] Email address [EMAIL_ADDRESS][DOMAIN_NAME] Phone Int…" at bounding box center [311, 281] width 445 height 113
click at [96, 212] on icon "button" at bounding box center [97, 212] width 4 height 0
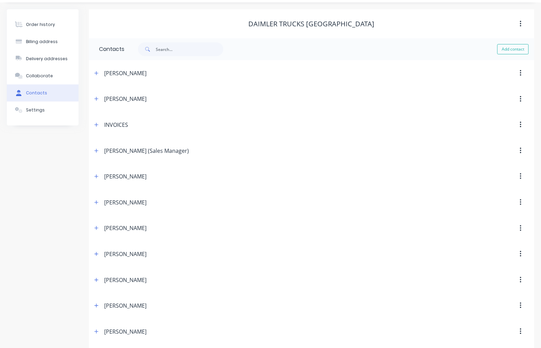
scroll to position [0, 0]
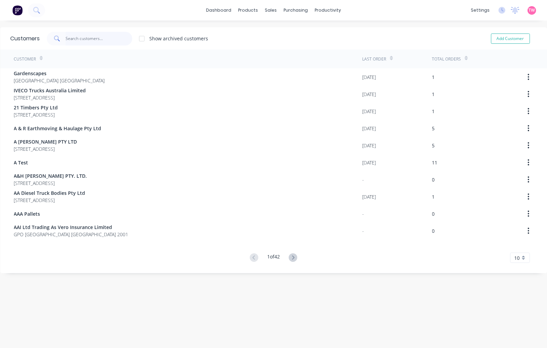
click at [77, 37] on input "text" at bounding box center [99, 39] width 67 height 14
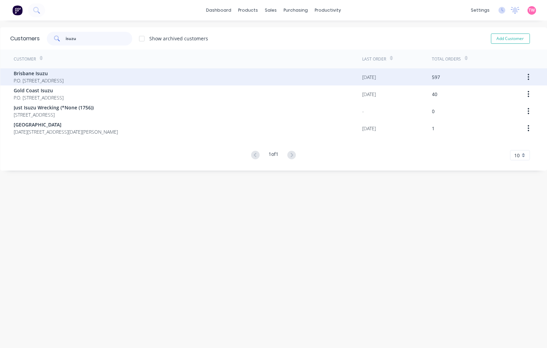
type input "isuzu"
click at [60, 78] on span "P.O. [STREET_ADDRESS]" at bounding box center [39, 80] width 50 height 7
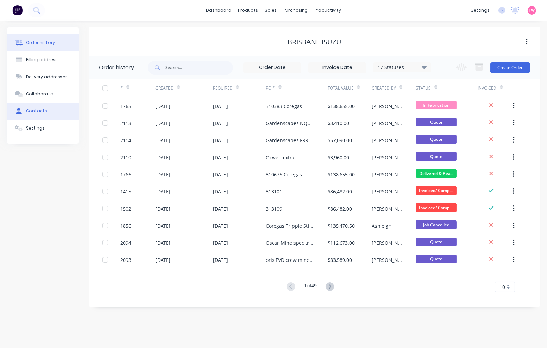
click at [50, 112] on button "Contacts" at bounding box center [43, 110] width 72 height 17
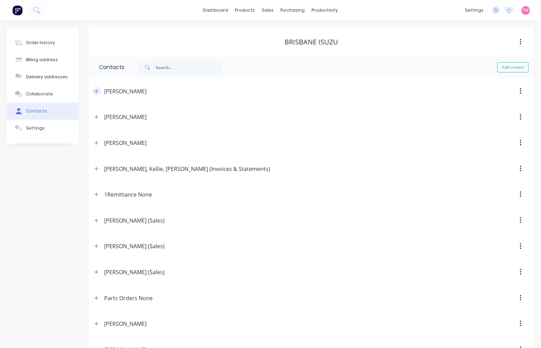
click at [95, 91] on icon "button" at bounding box center [96, 91] width 4 height 5
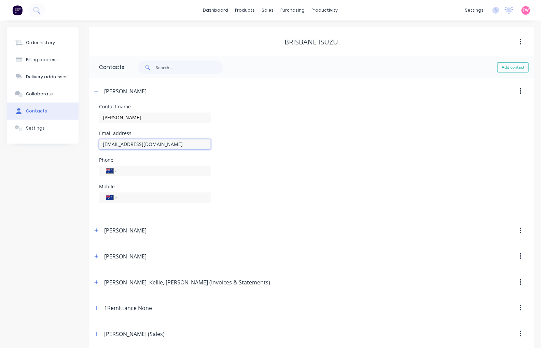
drag, startPoint x: 174, startPoint y: 144, endPoint x: 99, endPoint y: 144, distance: 74.8
click at [99, 144] on input "[EMAIL_ADDRESS][DOMAIN_NAME]" at bounding box center [155, 144] width 112 height 10
click at [97, 90] on icon "button" at bounding box center [96, 91] width 4 height 5
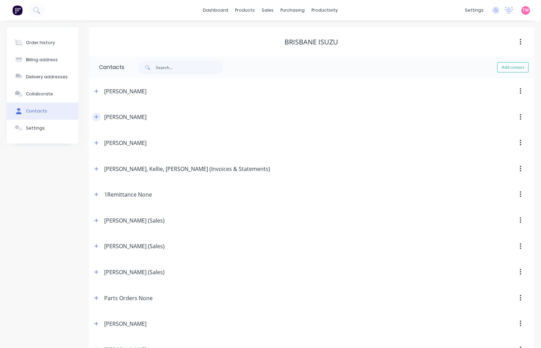
click at [95, 114] on icon "button" at bounding box center [96, 116] width 4 height 5
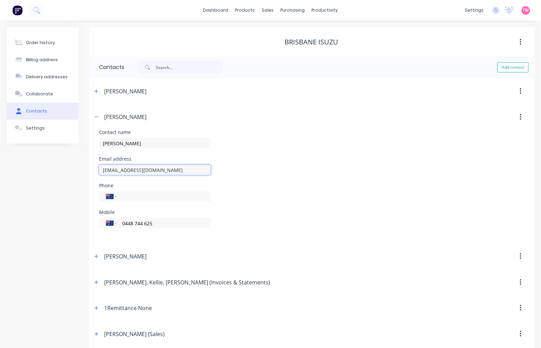
drag, startPoint x: 175, startPoint y: 169, endPoint x: 98, endPoint y: 166, distance: 76.2
click at [98, 166] on div "Contact name [PERSON_NAME] Email address [EMAIL_ADDRESS][DOMAIN_NAME] Phone Int…" at bounding box center [311, 186] width 445 height 113
click at [96, 115] on icon "button" at bounding box center [96, 116] width 4 height 5
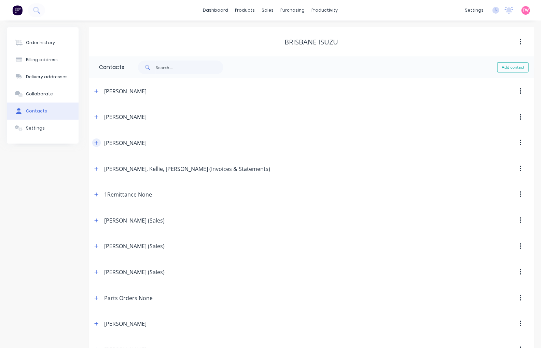
click at [98, 142] on icon "button" at bounding box center [96, 142] width 4 height 5
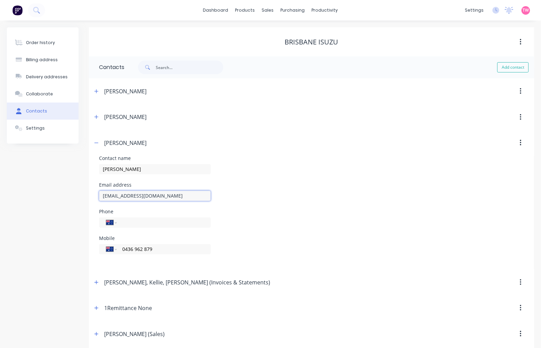
drag, startPoint x: 192, startPoint y: 199, endPoint x: 94, endPoint y: 192, distance: 98.6
click at [94, 192] on div "Contact name [PERSON_NAME] Email address [EMAIL_ADDRESS][DOMAIN_NAME] Phone Int…" at bounding box center [311, 212] width 445 height 113
click at [97, 143] on icon "button" at bounding box center [97, 142] width 4 height 0
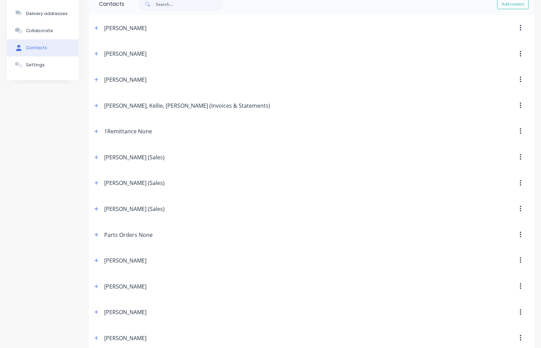
scroll to position [126, 0]
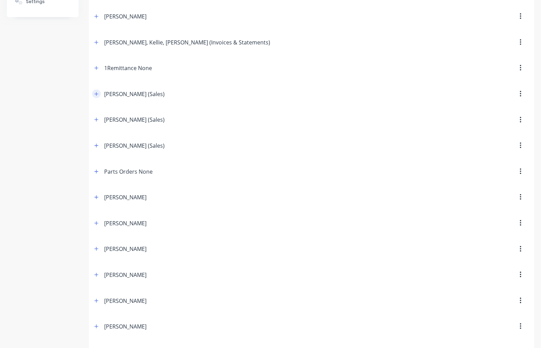
click at [96, 94] on icon "button" at bounding box center [96, 94] width 4 height 5
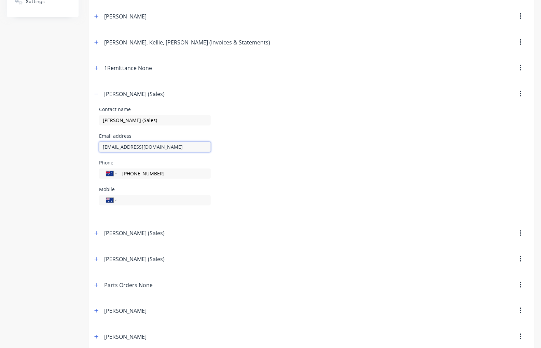
drag, startPoint x: 180, startPoint y: 147, endPoint x: 87, endPoint y: 142, distance: 93.0
click at [87, 142] on div "Order history Billing address Delivery addresses Collaborate Contacts Settings …" at bounding box center [270, 254] width 527 height 706
click at [97, 93] on icon "button" at bounding box center [96, 94] width 4 height 5
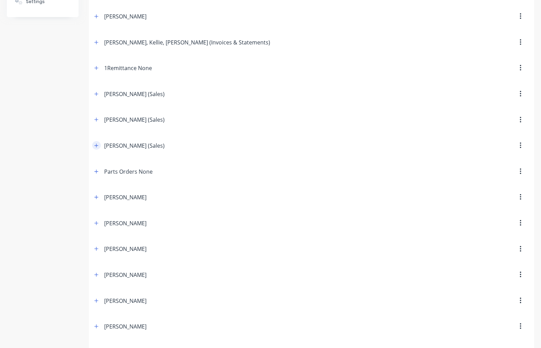
click at [98, 144] on button "button" at bounding box center [96, 145] width 9 height 9
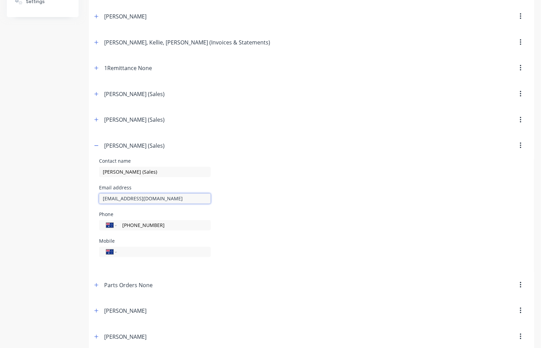
drag, startPoint x: 182, startPoint y: 199, endPoint x: 86, endPoint y: 199, distance: 95.6
click at [86, 199] on div "Order history Billing address Delivery addresses Collaborate Contacts Settings …" at bounding box center [270, 254] width 527 height 706
click at [94, 142] on button "button" at bounding box center [96, 145] width 9 height 9
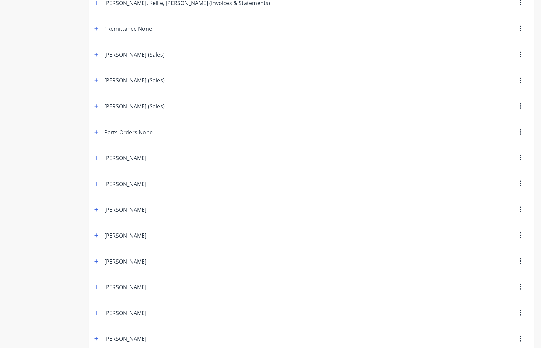
scroll to position [190, 0]
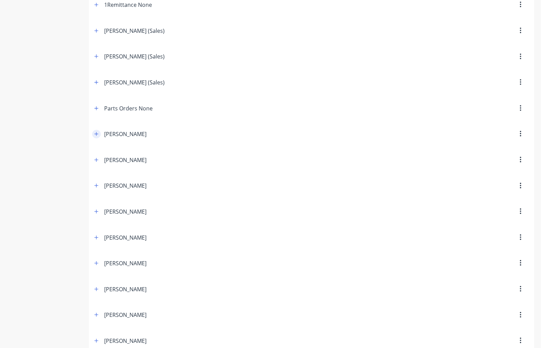
click at [94, 131] on button "button" at bounding box center [96, 134] width 9 height 9
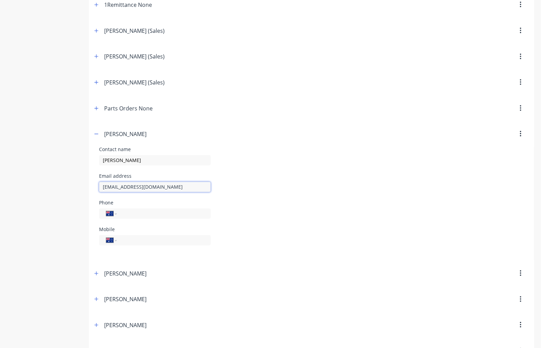
drag, startPoint x: 173, startPoint y: 187, endPoint x: 96, endPoint y: 182, distance: 77.0
click at [96, 182] on div "Contact name [PERSON_NAME] Email address [EMAIL_ADDRESS][DOMAIN_NAME] Phone Int…" at bounding box center [311, 203] width 445 height 113
click at [97, 134] on icon "button" at bounding box center [97, 134] width 4 height 0
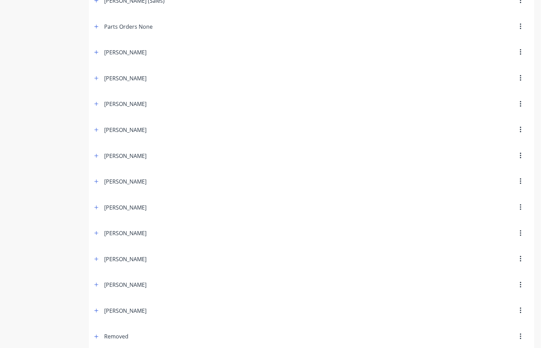
scroll to position [281, 0]
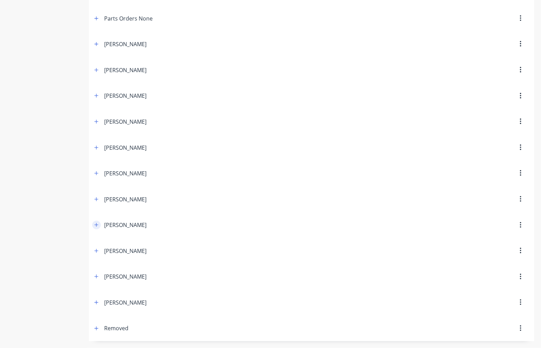
click at [97, 223] on icon "button" at bounding box center [96, 224] width 4 height 5
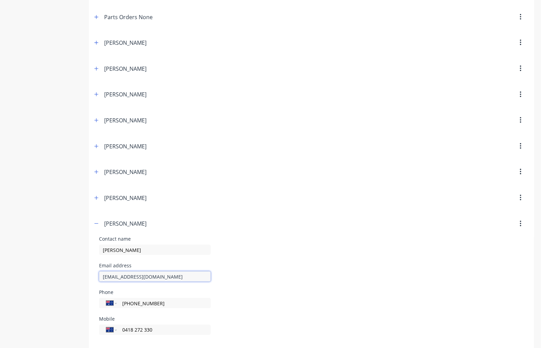
drag, startPoint x: 185, startPoint y: 279, endPoint x: 89, endPoint y: 281, distance: 96.0
click at [89, 281] on div "Contact name [PERSON_NAME] Email address [EMAIL_ADDRESS][DOMAIN_NAME] Phone Int…" at bounding box center [311, 292] width 445 height 113
click at [96, 224] on icon "button" at bounding box center [97, 223] width 4 height 0
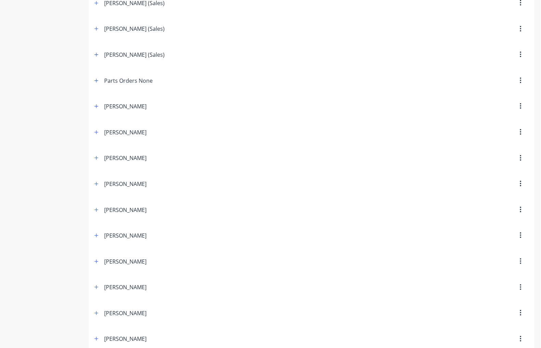
scroll to position [154, 0]
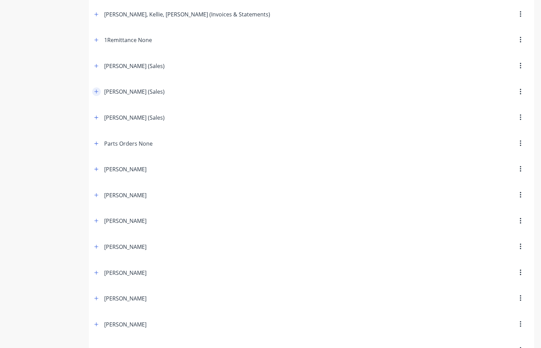
click at [97, 88] on button "button" at bounding box center [96, 91] width 9 height 9
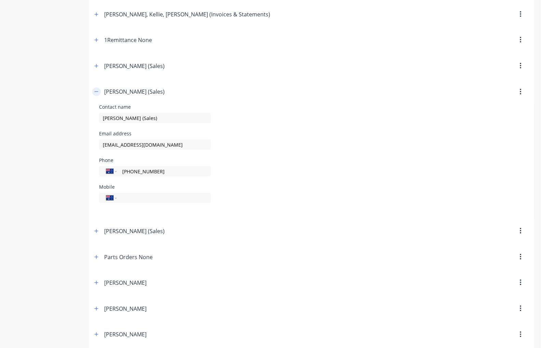
click at [96, 91] on icon "button" at bounding box center [96, 91] width 4 height 5
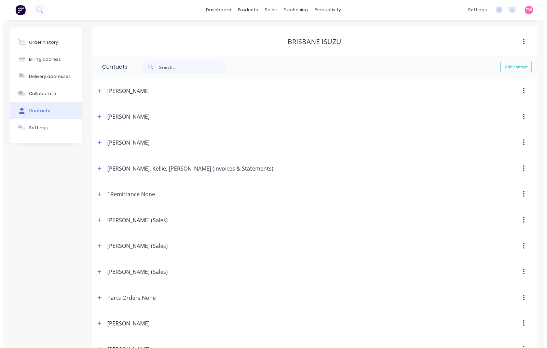
scroll to position [0, 0]
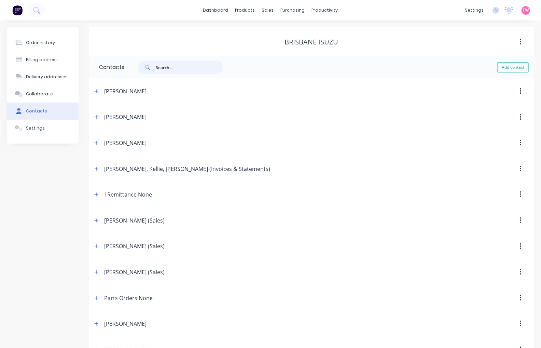
click at [171, 70] on input "text" at bounding box center [190, 67] width 68 height 14
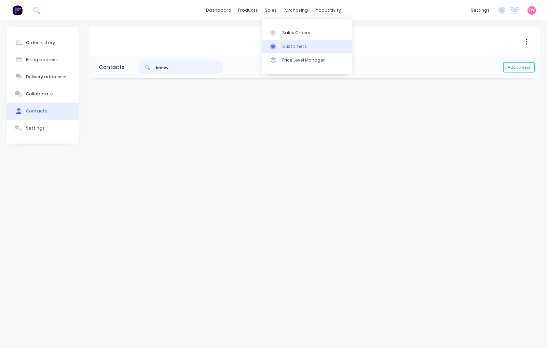
type input "bronw"
click at [288, 45] on div "Customers" at bounding box center [294, 46] width 25 height 6
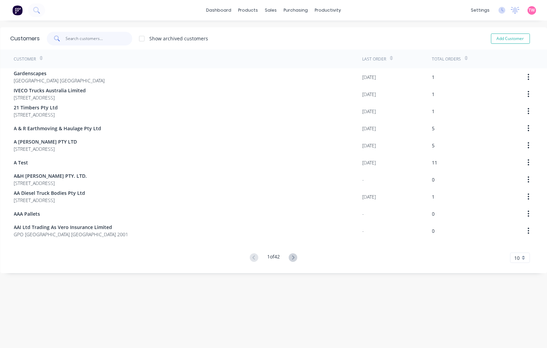
click at [85, 38] on input "text" at bounding box center [99, 39] width 67 height 14
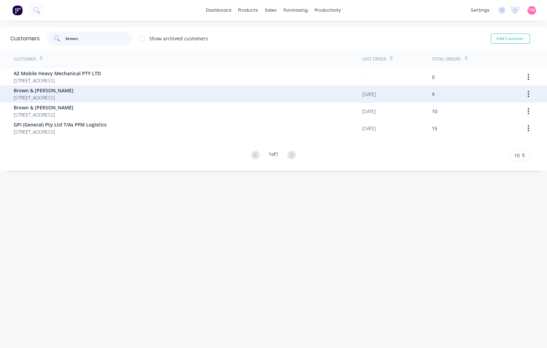
type input "brown"
click at [59, 95] on span "[STREET_ADDRESS]" at bounding box center [44, 97] width 60 height 7
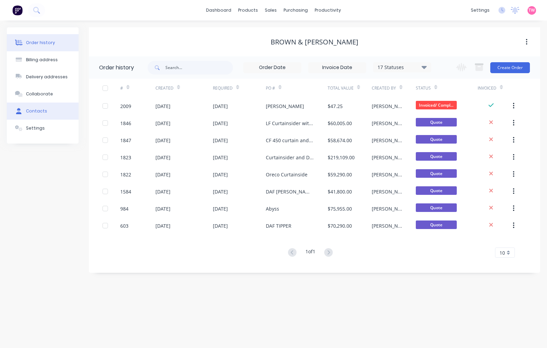
click at [42, 115] on button "Contacts" at bounding box center [43, 110] width 72 height 17
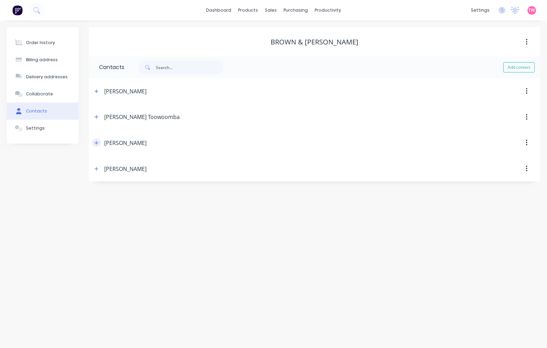
click at [96, 142] on icon "button" at bounding box center [97, 143] width 4 height 4
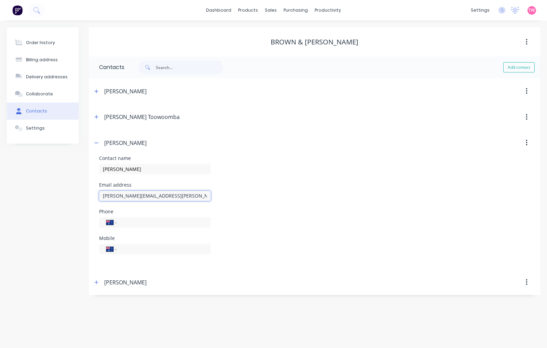
drag, startPoint x: 197, startPoint y: 196, endPoint x: 58, endPoint y: 195, distance: 139.4
click at [58, 195] on div "Order history Billing address Delivery addresses Collaborate Contacts Settings …" at bounding box center [273, 160] width 533 height 267
click at [96, 117] on icon "button" at bounding box center [97, 117] width 4 height 4
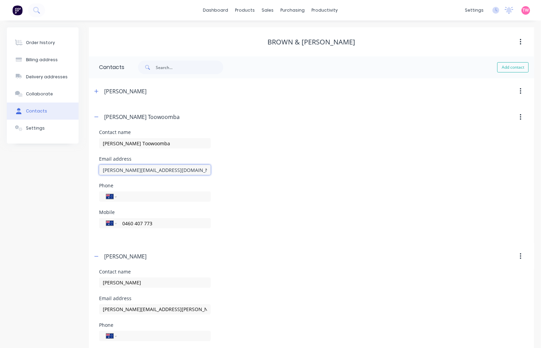
drag, startPoint x: 199, startPoint y: 170, endPoint x: 63, endPoint y: 167, distance: 136.0
click at [63, 167] on div "Order history Billing address Delivery addresses Collaborate Contacts Settings …" at bounding box center [270, 217] width 527 height 381
click at [96, 115] on icon "button" at bounding box center [96, 116] width 4 height 5
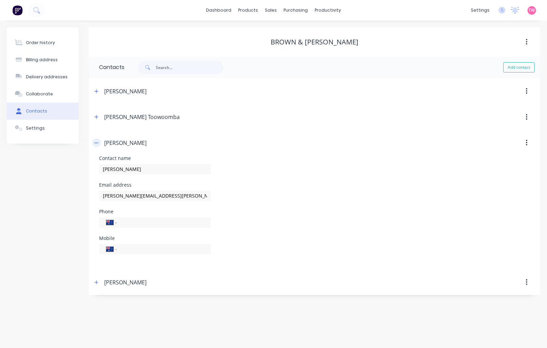
click at [98, 142] on icon "button" at bounding box center [96, 142] width 4 height 5
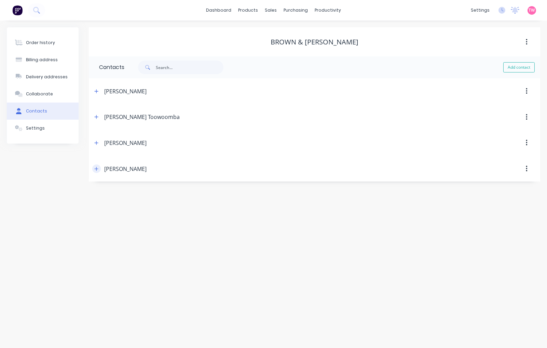
click at [98, 167] on button "button" at bounding box center [96, 168] width 9 height 9
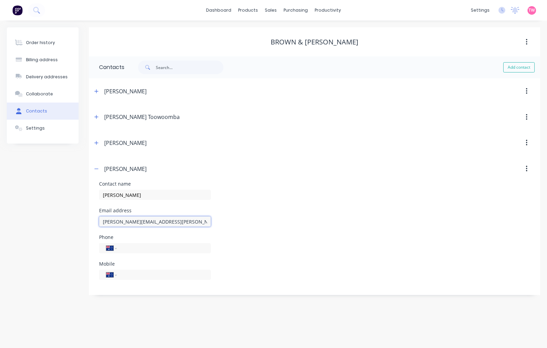
drag, startPoint x: 200, startPoint y: 224, endPoint x: 80, endPoint y: 218, distance: 120.4
click at [80, 218] on div "Order history Billing address Delivery addresses Collaborate Contacts Settings …" at bounding box center [273, 160] width 533 height 267
click at [96, 171] on icon "button" at bounding box center [96, 168] width 4 height 5
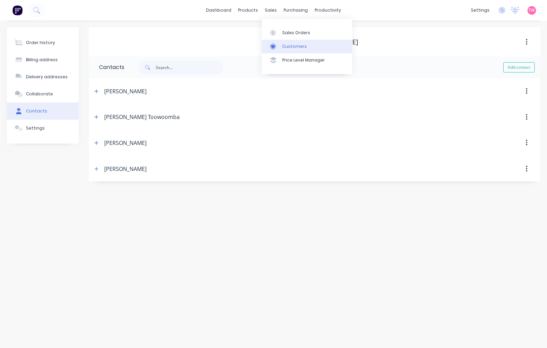
click at [295, 48] on div "Customers" at bounding box center [294, 46] width 25 height 6
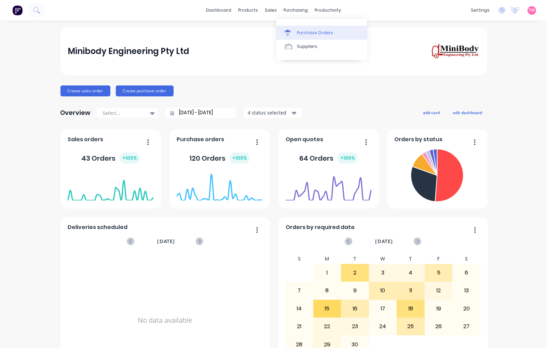
click at [301, 29] on link "Purchase Orders" at bounding box center [321, 33] width 91 height 14
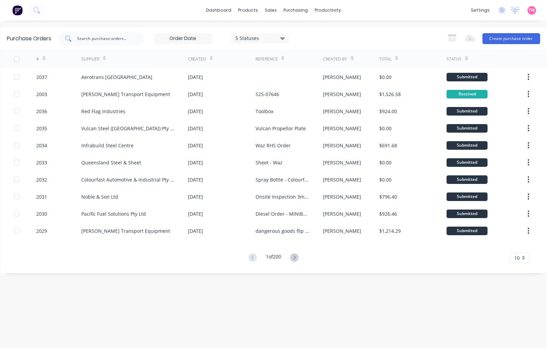
click at [120, 43] on div at bounding box center [100, 39] width 85 height 14
type input "[PERSON_NAME]"
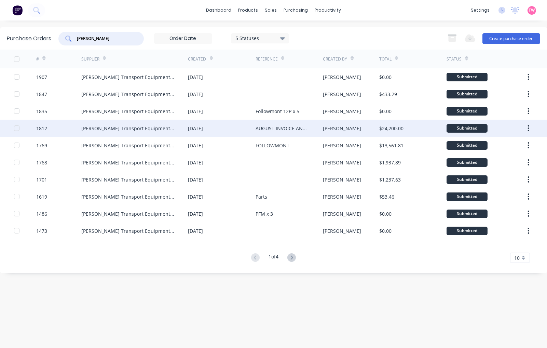
click at [72, 128] on div "1812" at bounding box center [58, 128] width 45 height 17
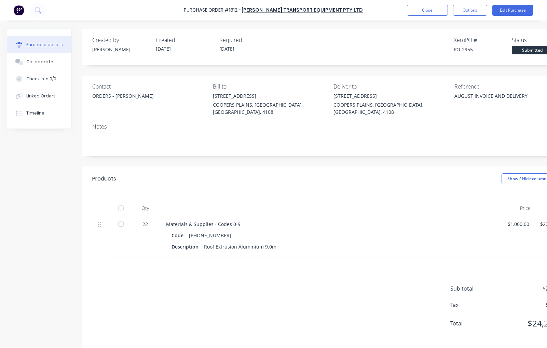
scroll to position [0, 39]
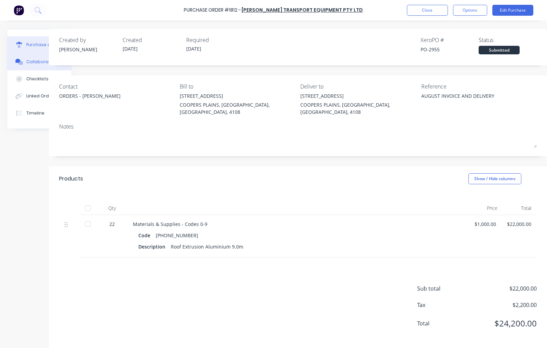
click at [26, 64] on div "Collaborate" at bounding box center [39, 62] width 27 height 6
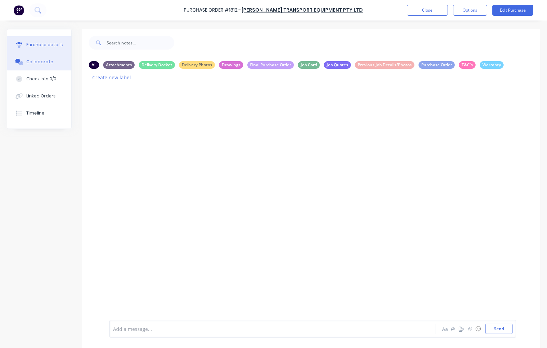
click at [36, 46] on div "Purchase details" at bounding box center [44, 45] width 37 height 6
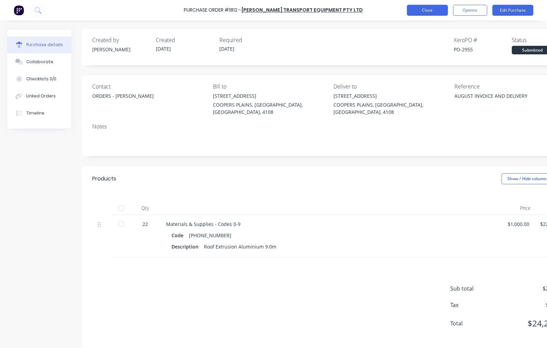
click at [428, 8] on button "Close" at bounding box center [427, 10] width 41 height 11
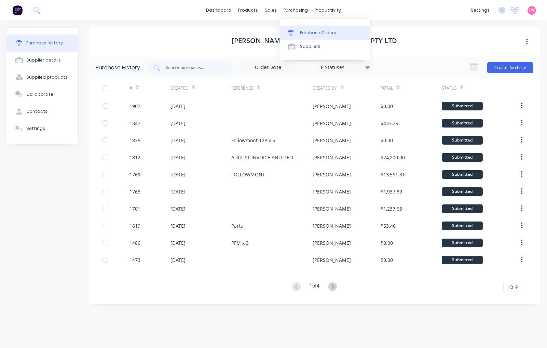
click at [315, 28] on link "Purchase Orders" at bounding box center [324, 33] width 91 height 14
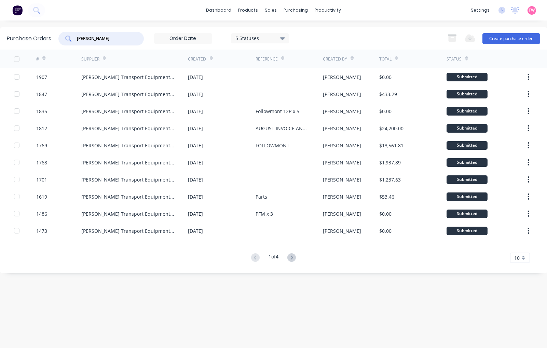
click at [118, 40] on input "[PERSON_NAME]" at bounding box center [105, 38] width 57 height 7
click at [117, 40] on input "[PERSON_NAME]" at bounding box center [105, 38] width 57 height 7
type input "rollers"
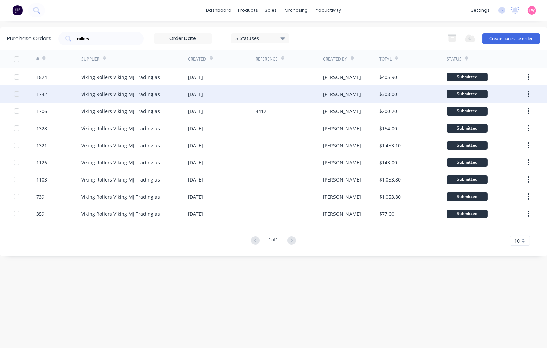
click at [114, 94] on div "Viking Rollers Viking MJ Trading as" at bounding box center [120, 94] width 79 height 7
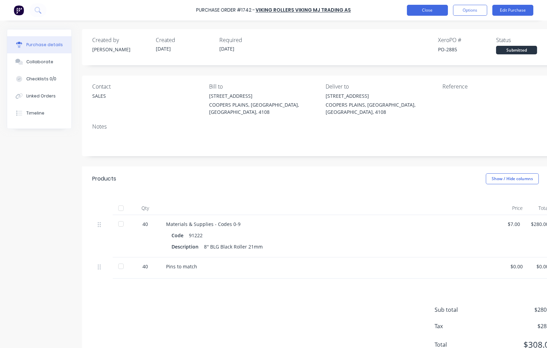
click at [427, 9] on button "Close" at bounding box center [427, 10] width 41 height 11
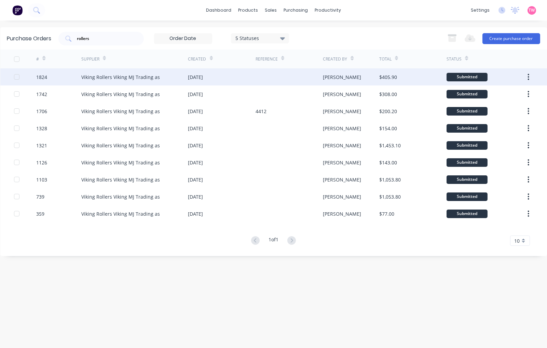
click at [171, 79] on div "Viking Rollers Viking MJ Trading as" at bounding box center [134, 76] width 107 height 17
